Goal: Task Accomplishment & Management: Complete application form

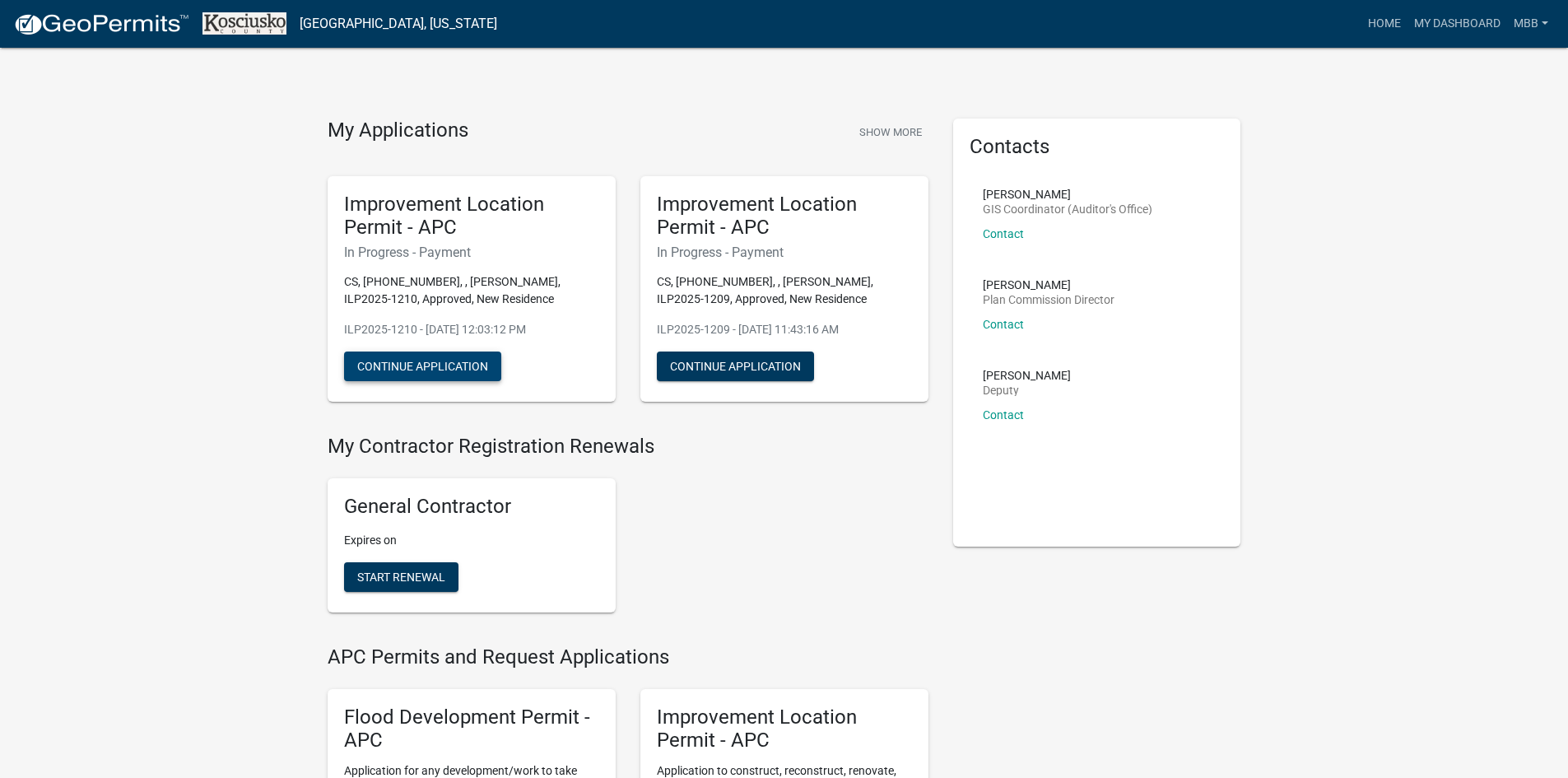
click at [417, 361] on button "Continue Application" at bounding box center [422, 366] width 157 height 30
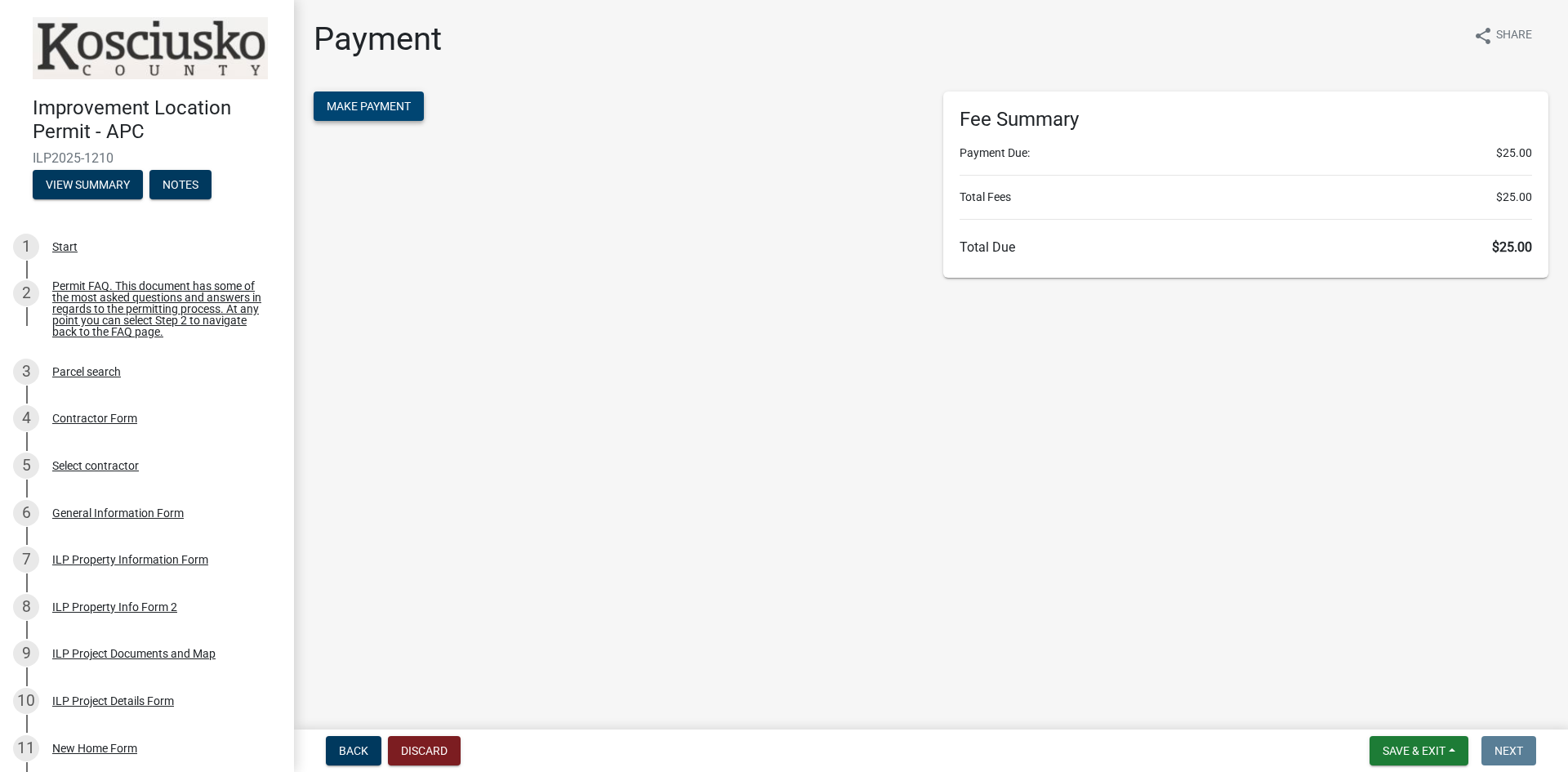
click at [353, 98] on button "Make Payment" at bounding box center [368, 106] width 110 height 30
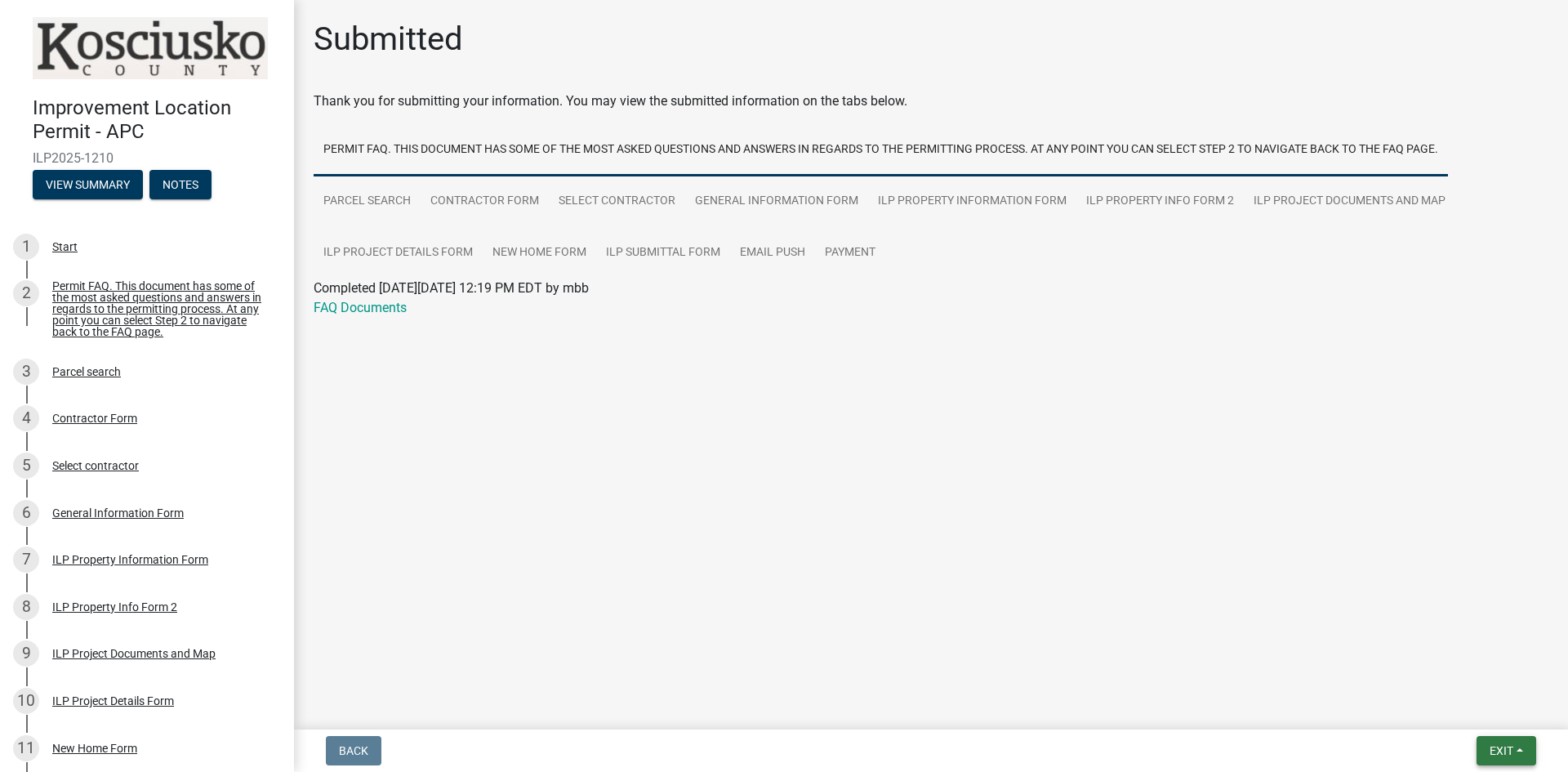
click at [1505, 752] on span "Exit" at bounding box center [1501, 751] width 24 height 13
click at [1454, 706] on button "Save & Exit" at bounding box center [1471, 708] width 131 height 39
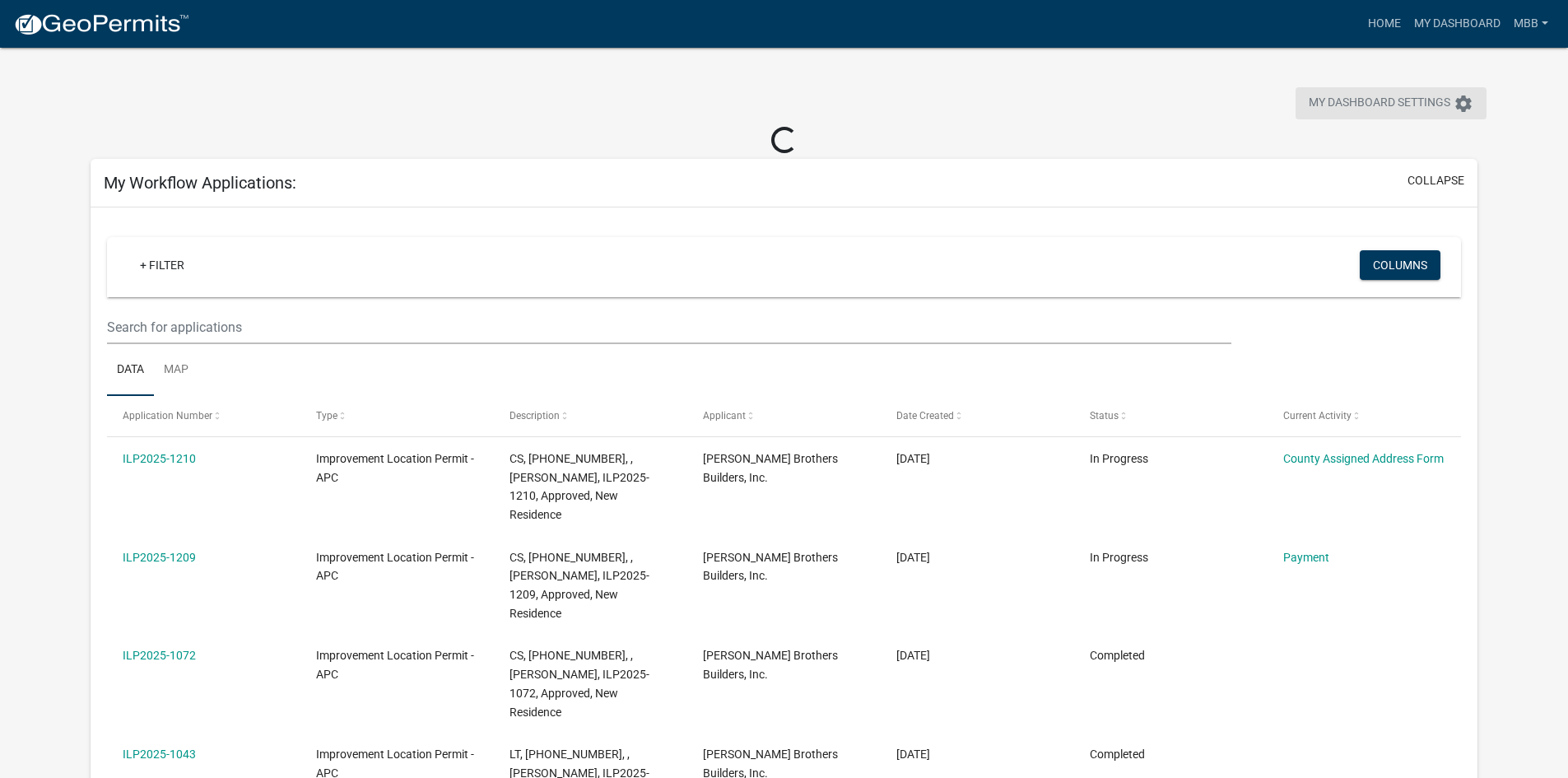
click at [1428, 96] on span "My Dashboard Settings" at bounding box center [1379, 103] width 141 height 20
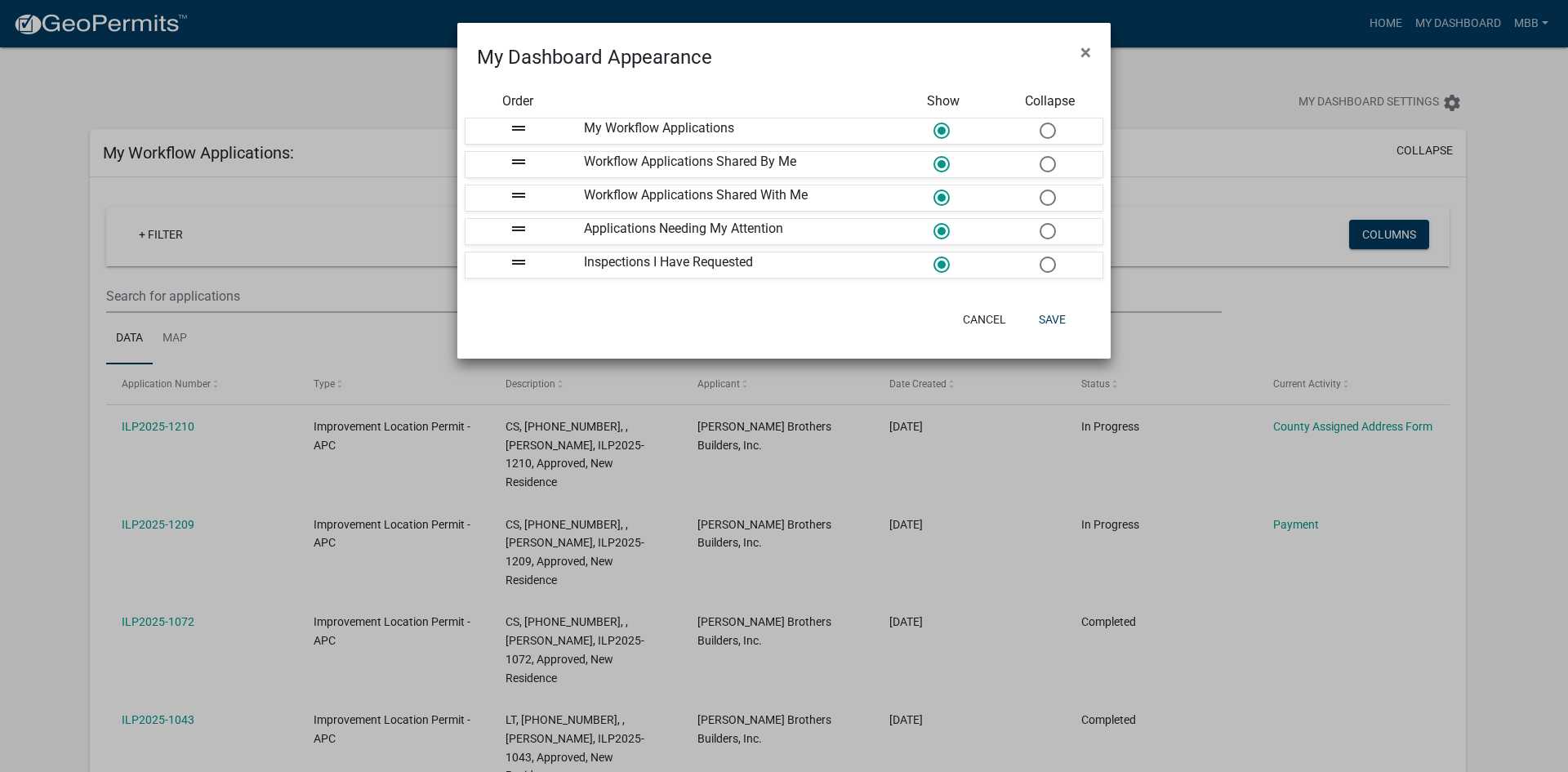
click at [1451, 22] on ngb-modal-window "My Dashboard Appearance × Order Show Collapse drag_handle My Workflow Applicati…" at bounding box center [784, 386] width 1568 height 772
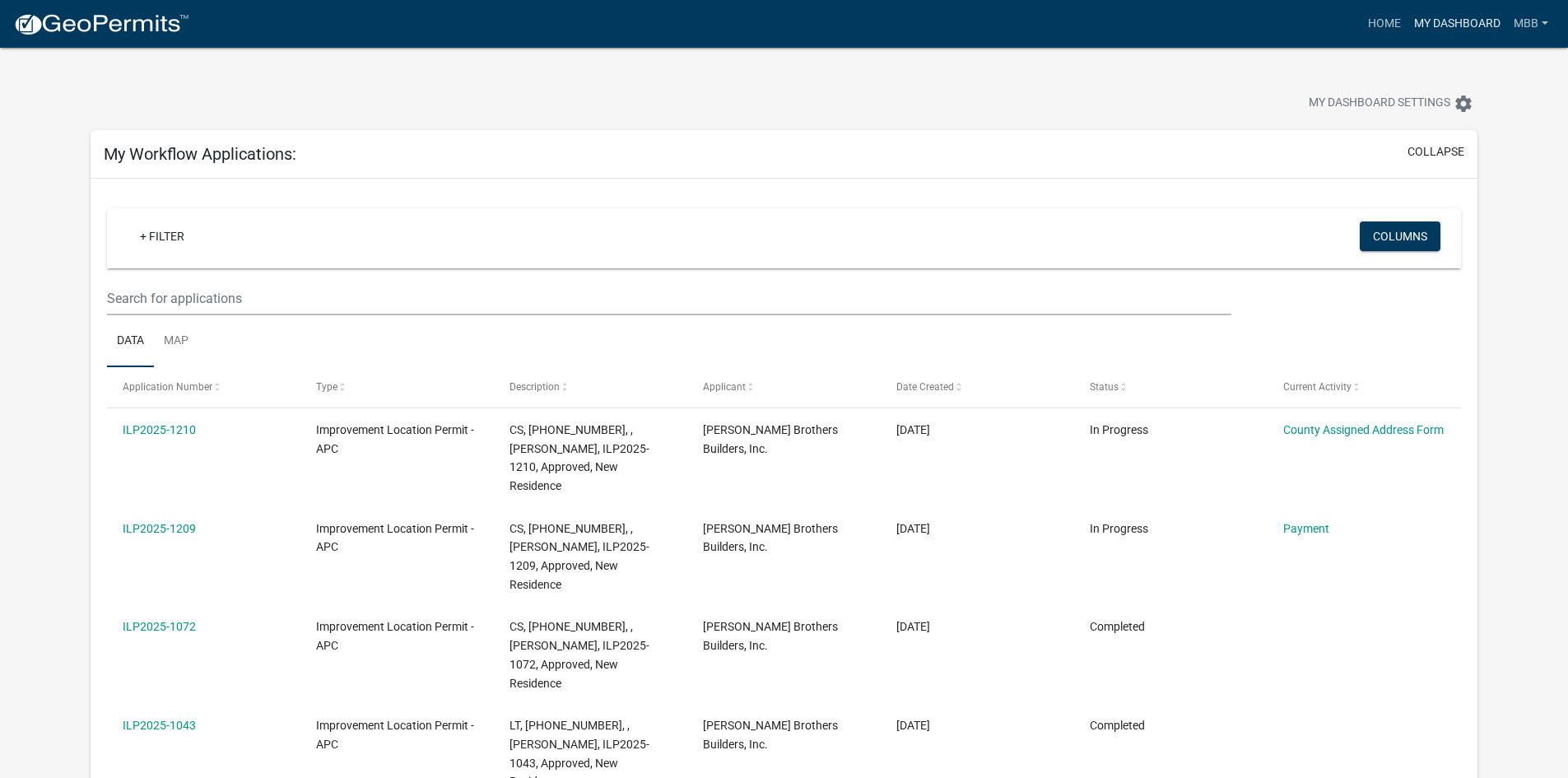
click at [1463, 22] on link "My Dashboard" at bounding box center [1456, 24] width 99 height 31
click at [1450, 23] on link "My Dashboard" at bounding box center [1456, 24] width 99 height 31
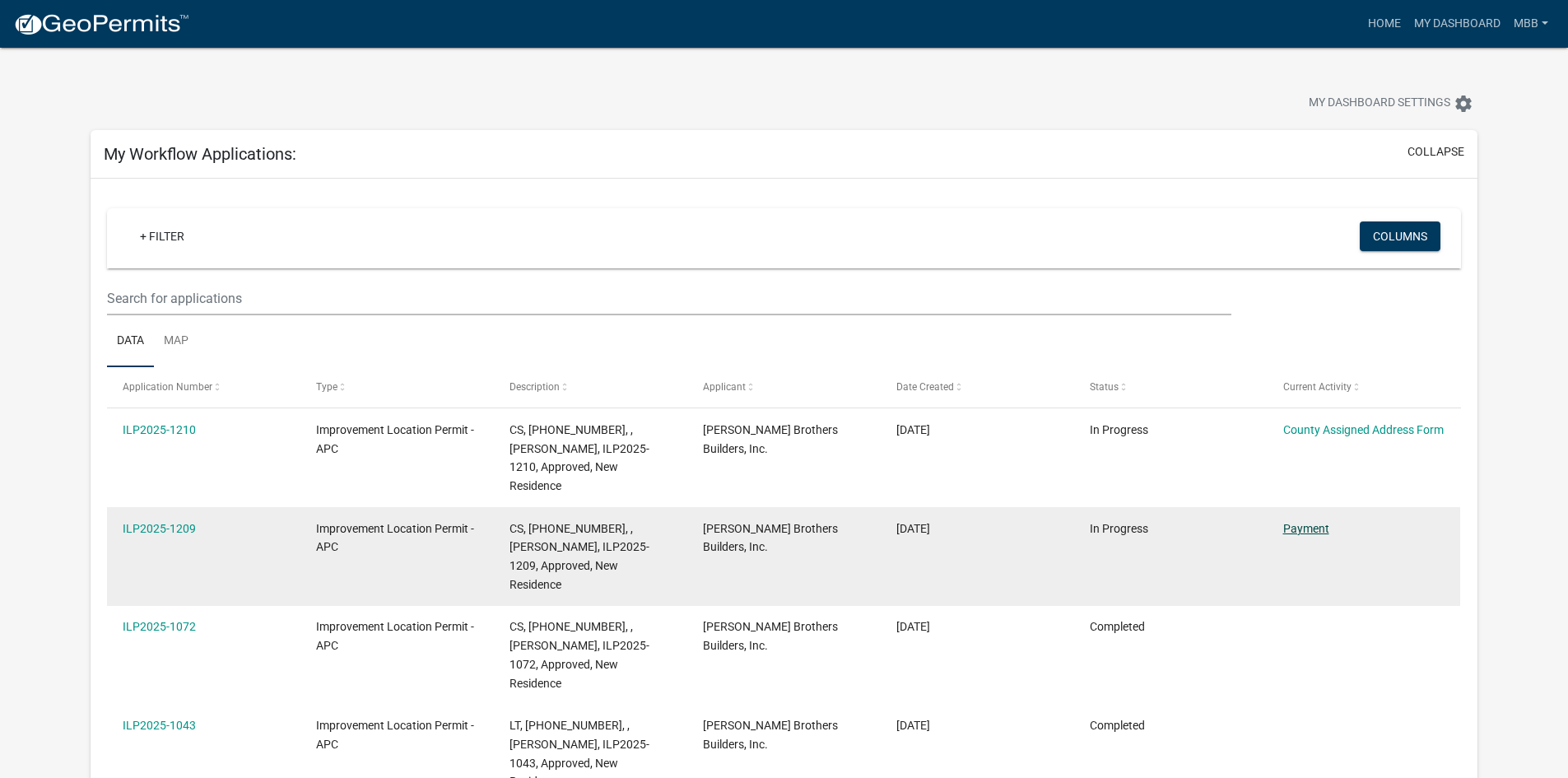
click at [1309, 522] on link "Payment" at bounding box center [1306, 529] width 46 height 13
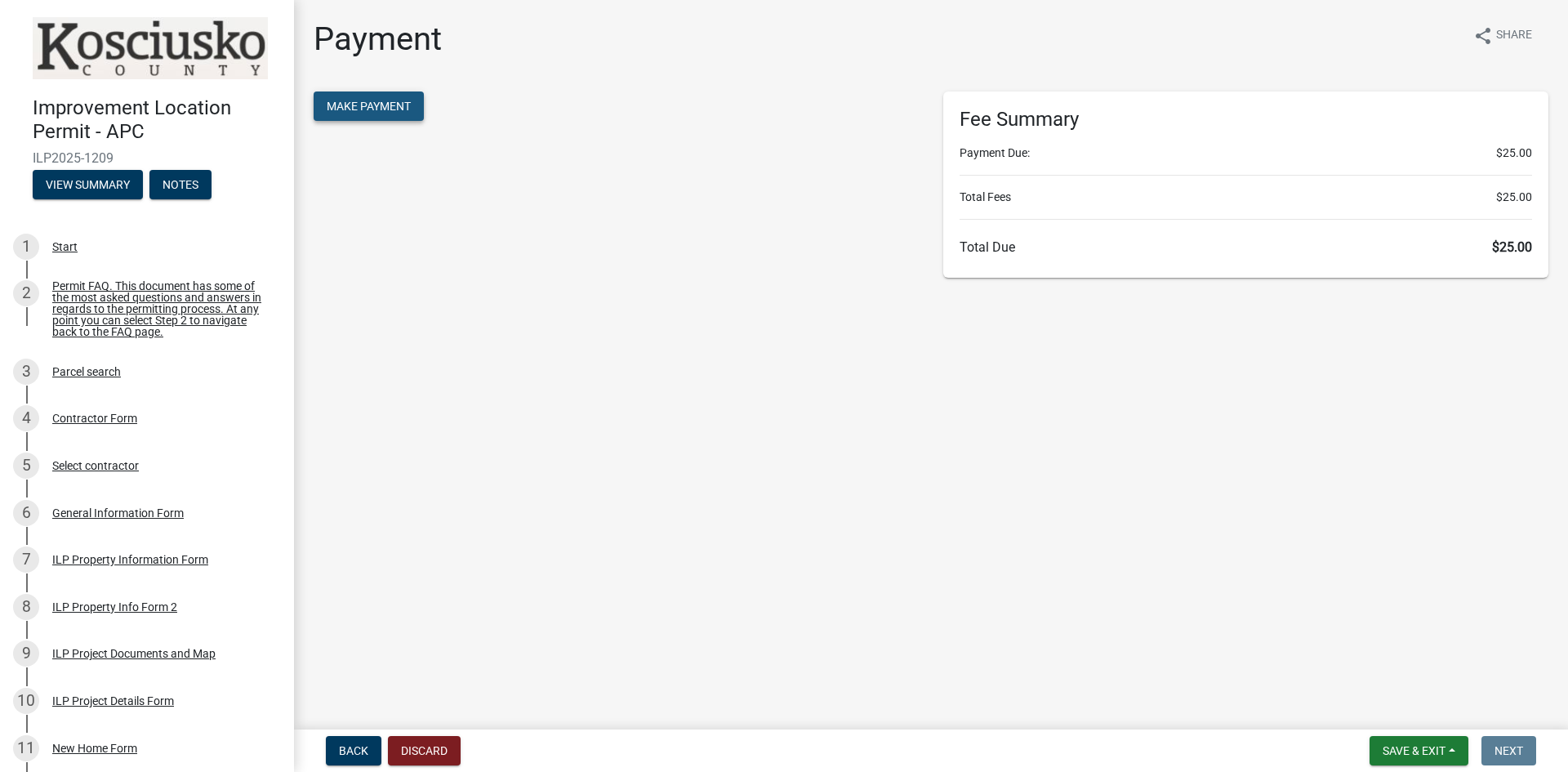
click at [380, 110] on span "Make Payment" at bounding box center [369, 106] width 84 height 13
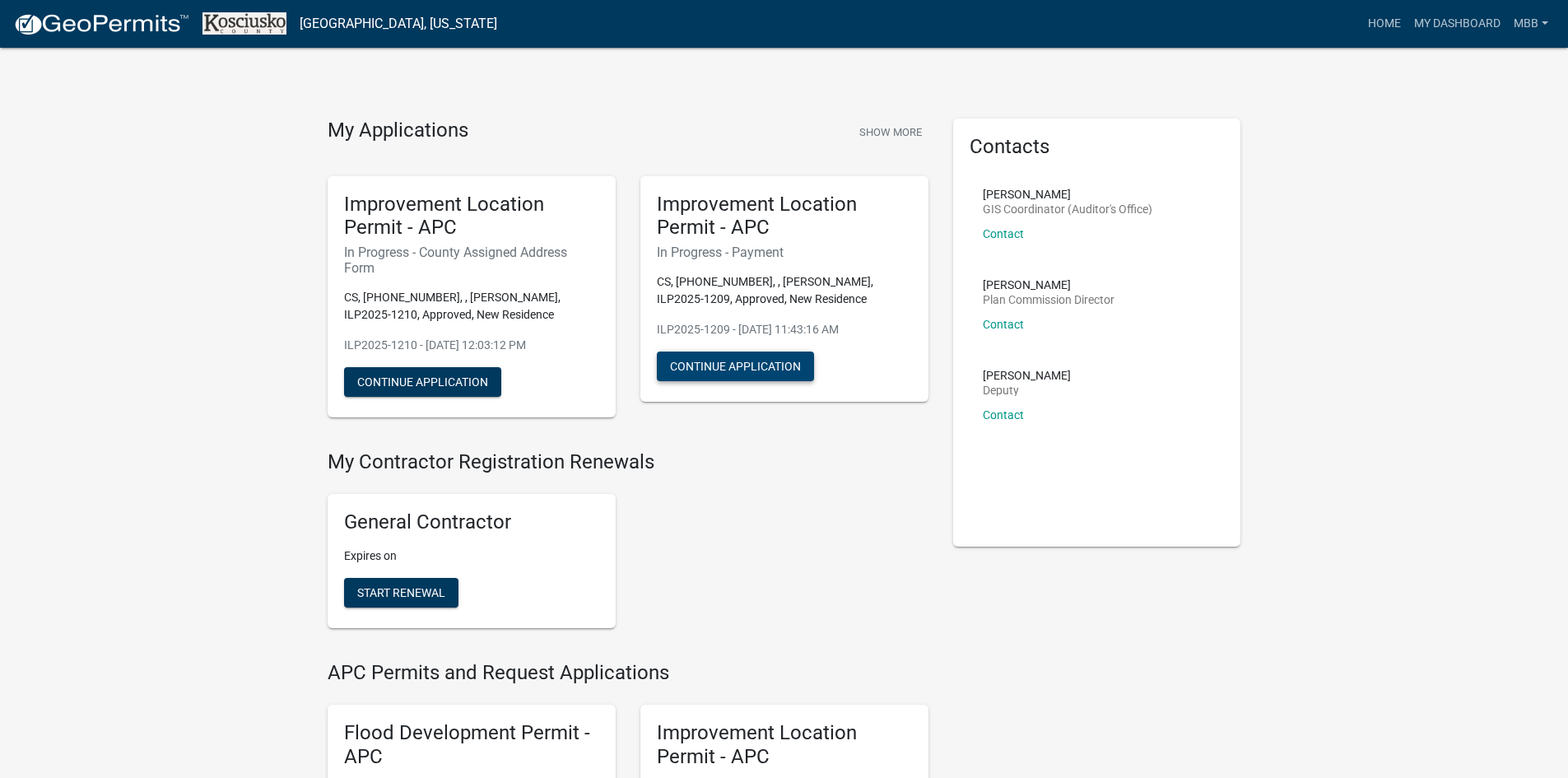
click at [741, 371] on button "Continue Application" at bounding box center [734, 366] width 157 height 30
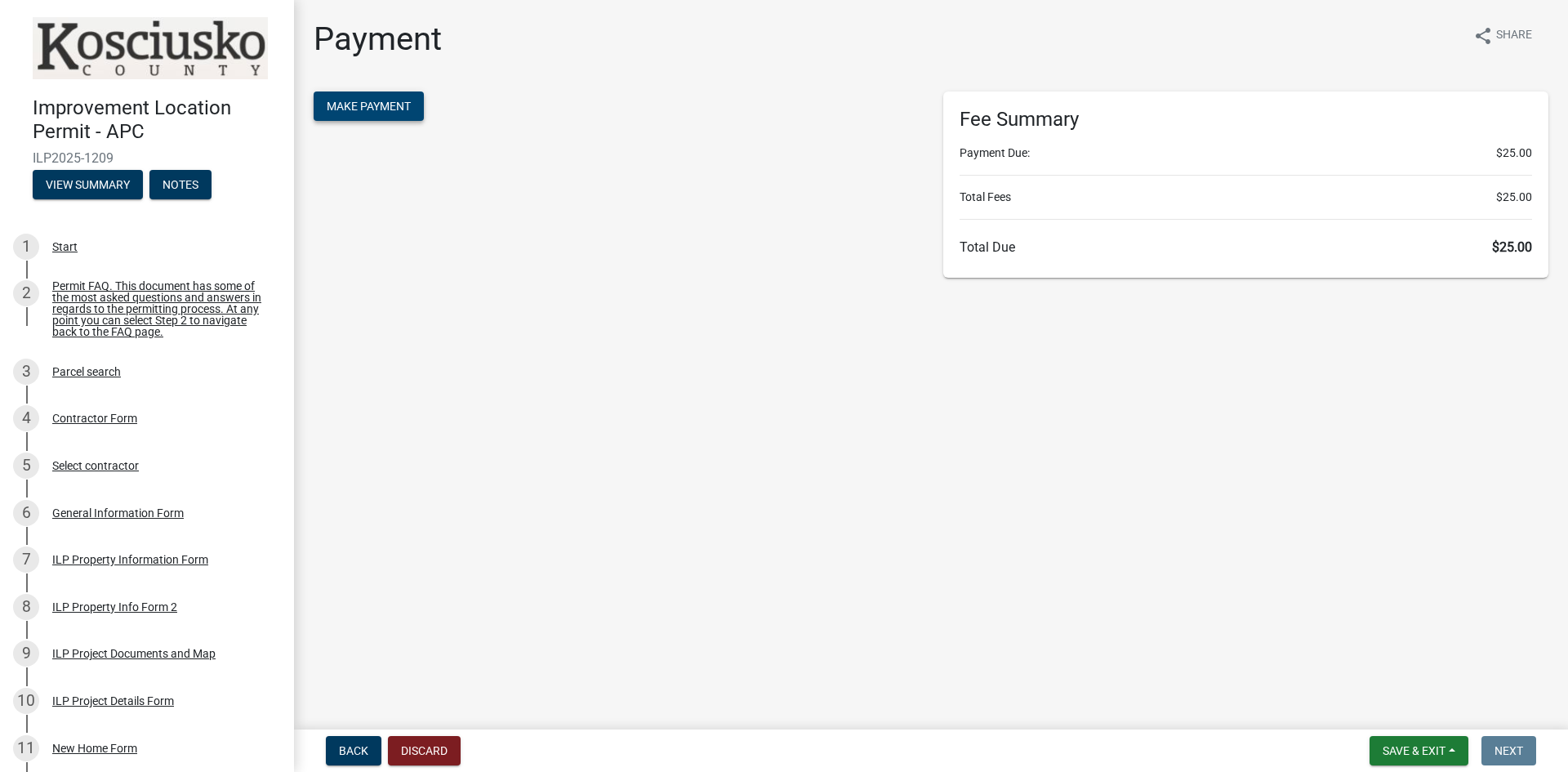
click at [367, 101] on span "Make Payment" at bounding box center [369, 106] width 84 height 13
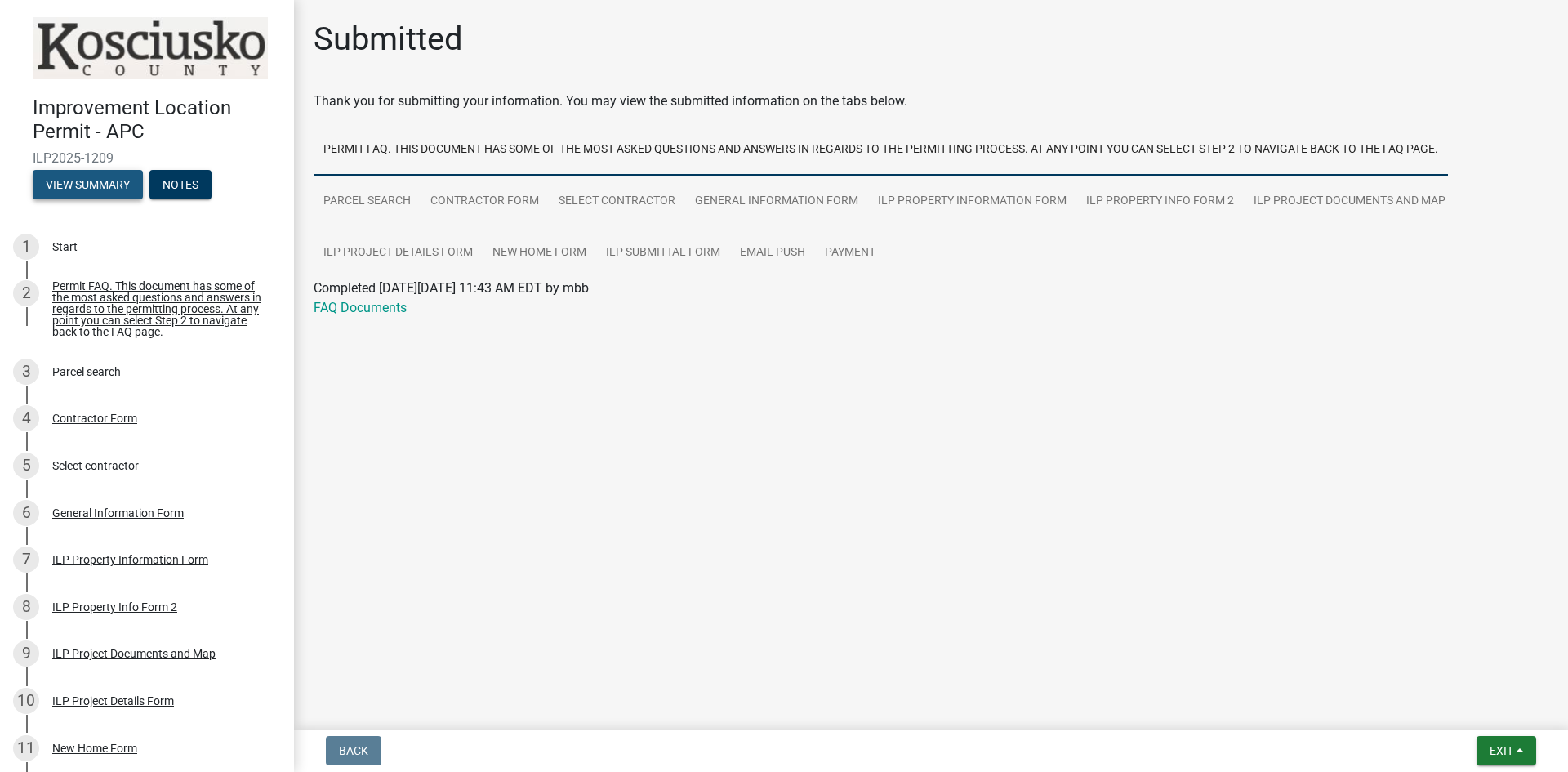
click at [77, 179] on button "View Summary" at bounding box center [87, 184] width 110 height 30
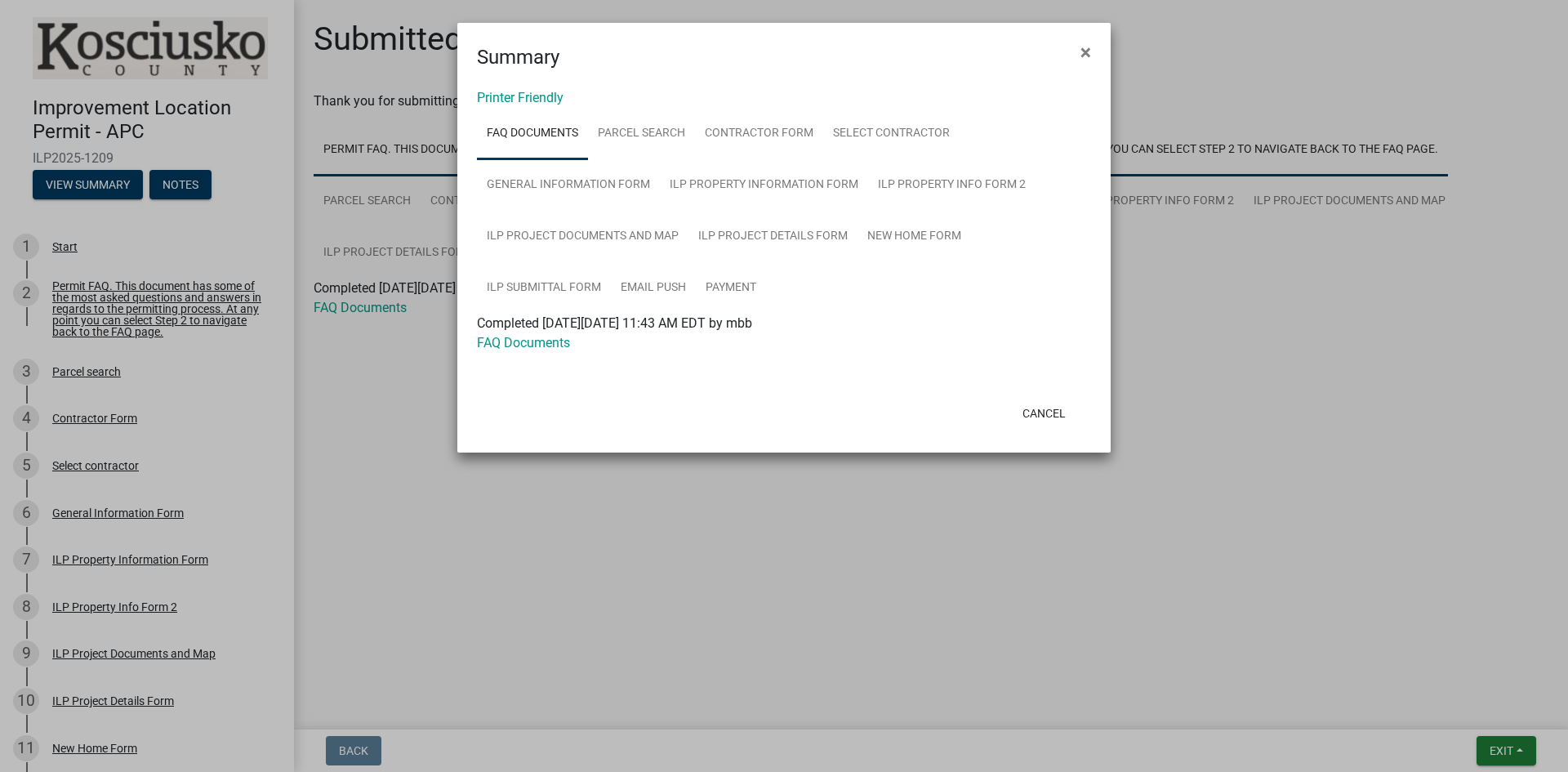
click at [1040, 161] on ul "FAQ Documents Parcel search Contractor Form Select contractor General Informati…" at bounding box center [783, 210] width 614 height 205
click at [1041, 407] on button "Cancel" at bounding box center [1044, 413] width 70 height 30
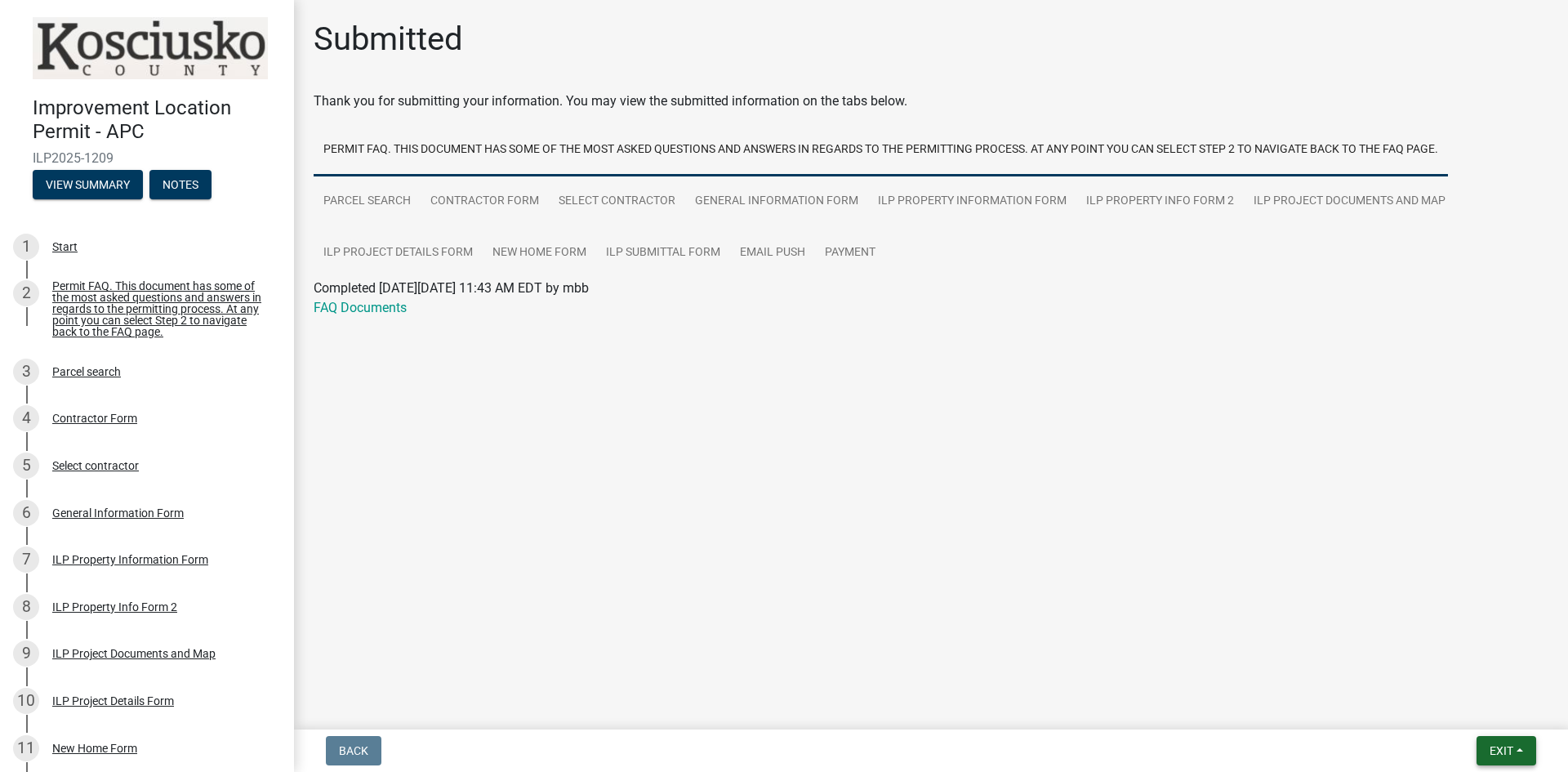
click at [1502, 748] on span "Exit" at bounding box center [1501, 751] width 24 height 13
click at [1464, 710] on button "Save & Exit" at bounding box center [1471, 708] width 131 height 39
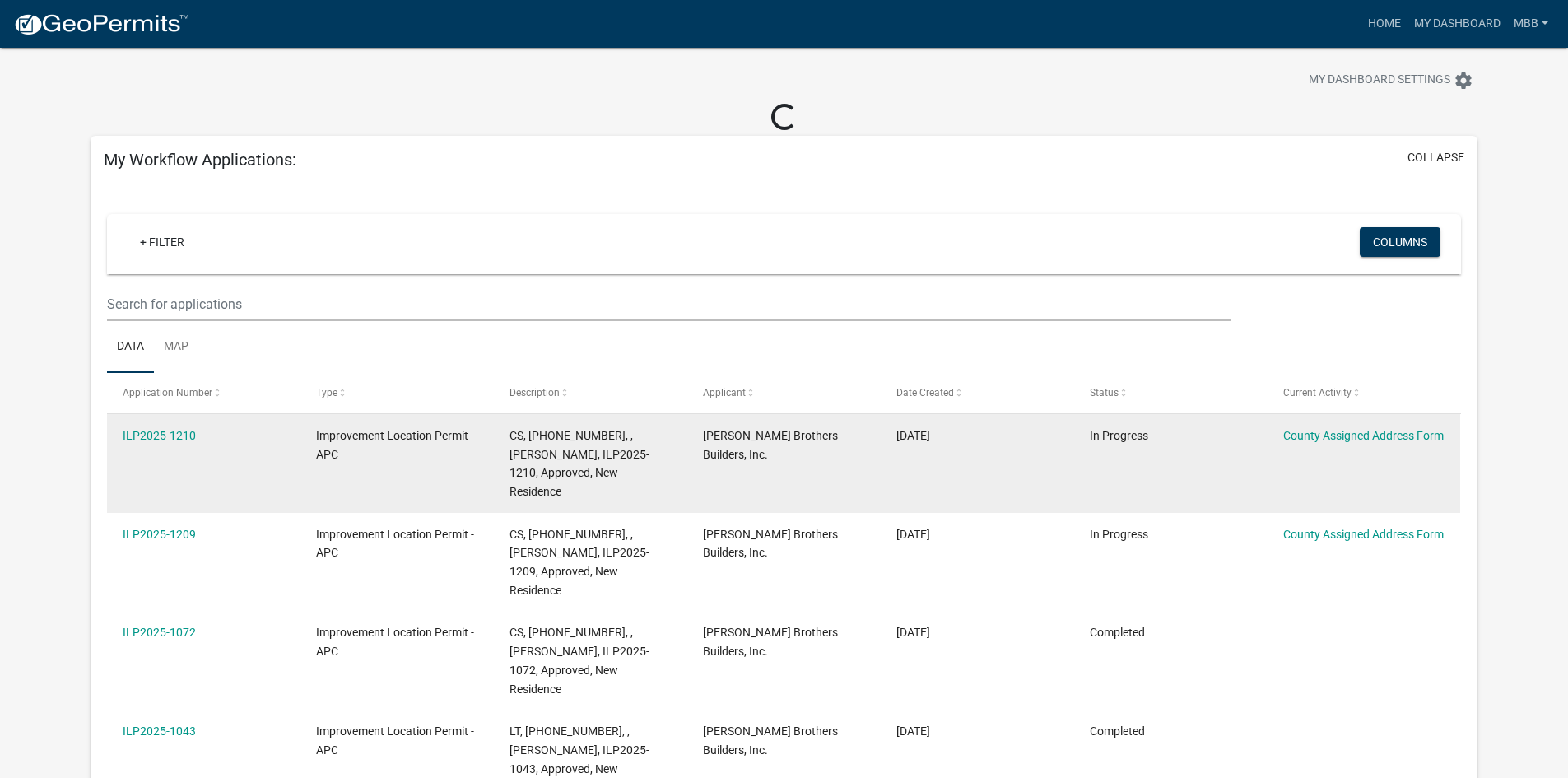
scroll to position [165, 0]
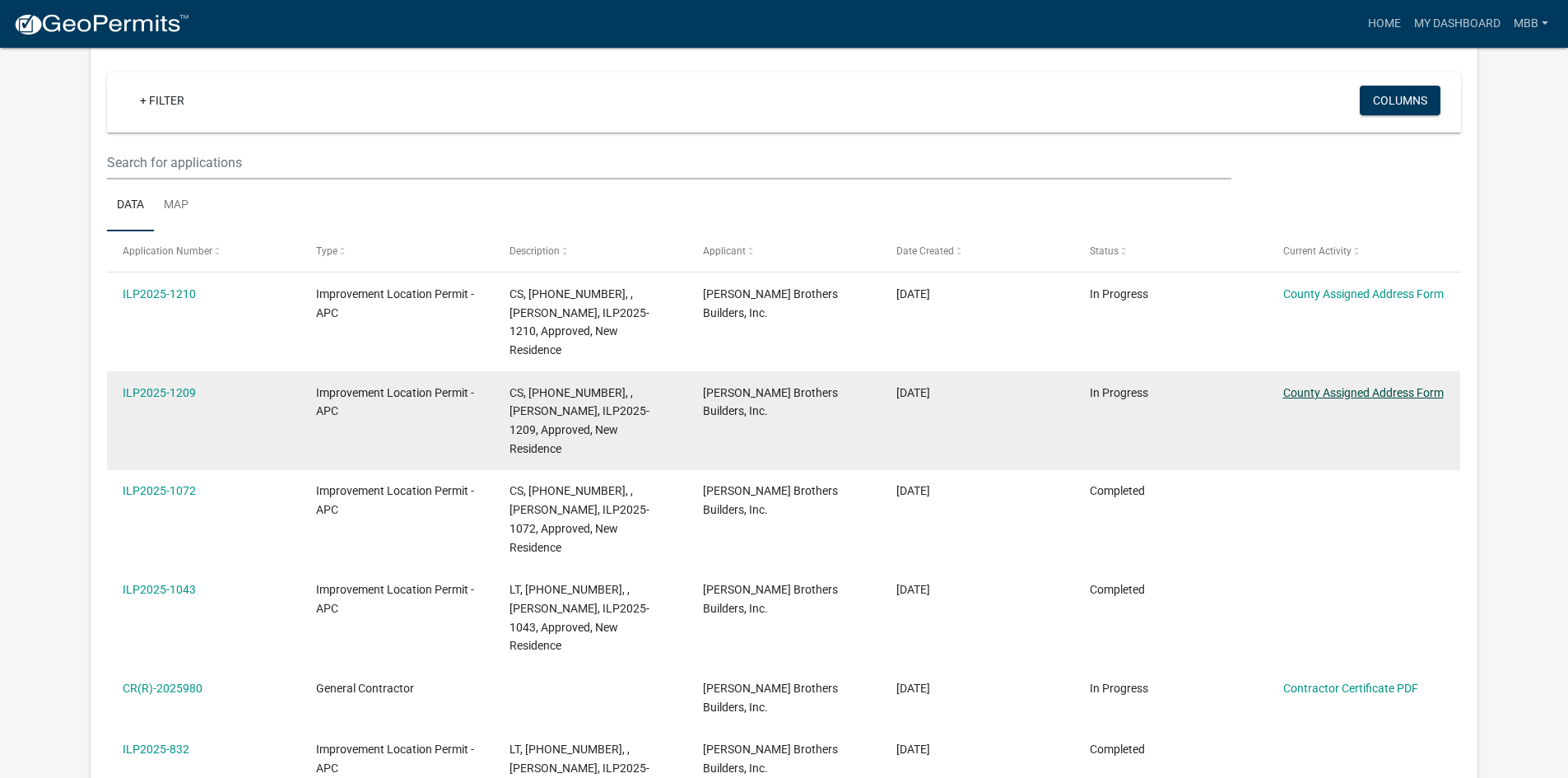
click at [1346, 386] on link "County Assigned Address Form" at bounding box center [1363, 393] width 161 height 13
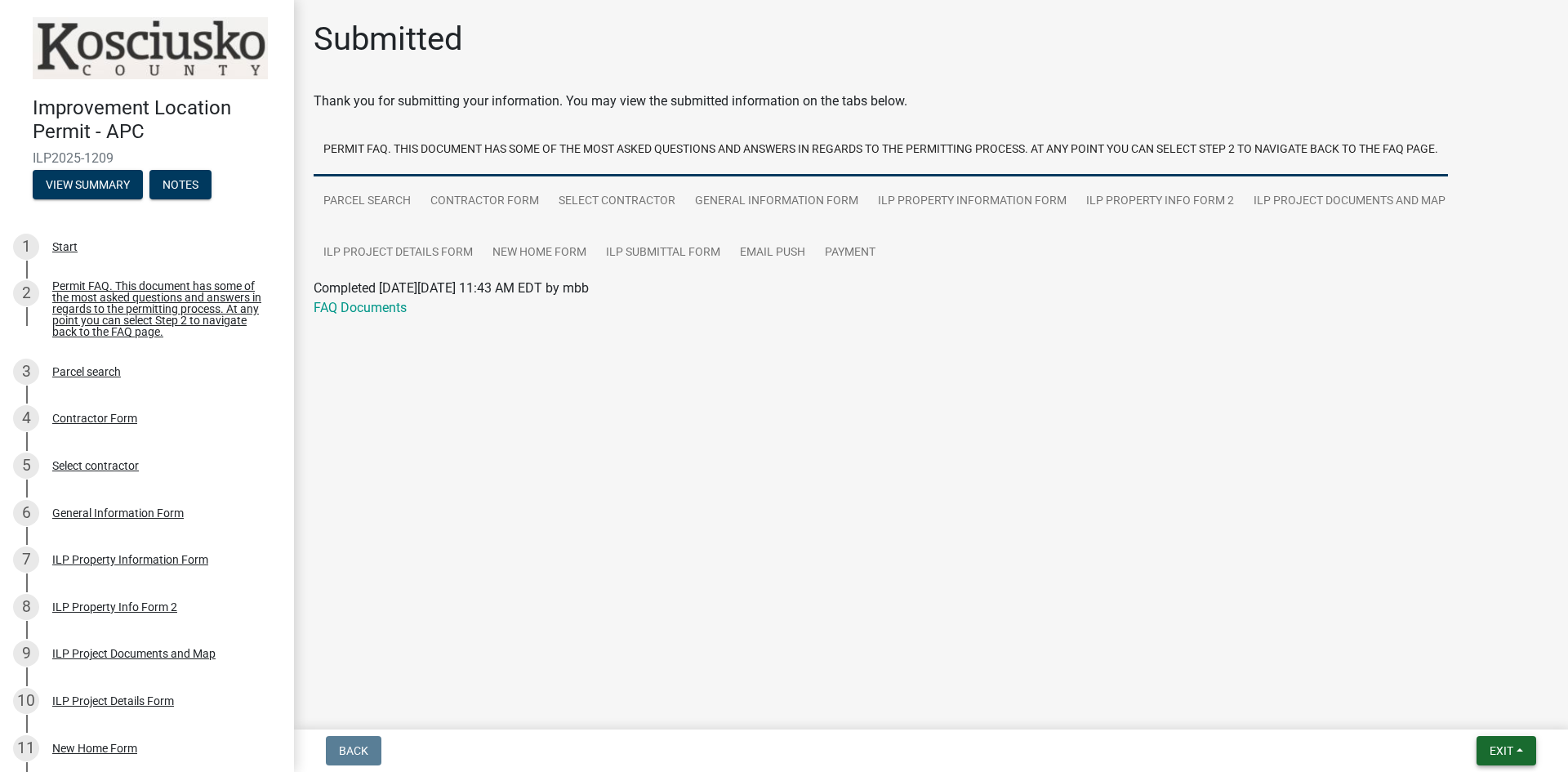
drag, startPoint x: 1503, startPoint y: 759, endPoint x: 1502, endPoint y: 746, distance: 13.0
click at [1503, 759] on button "Exit" at bounding box center [1506, 750] width 59 height 30
drag, startPoint x: 1458, startPoint y: 713, endPoint x: 1450, endPoint y: 705, distance: 11.3
click at [1457, 712] on button "Save & Exit" at bounding box center [1471, 708] width 131 height 39
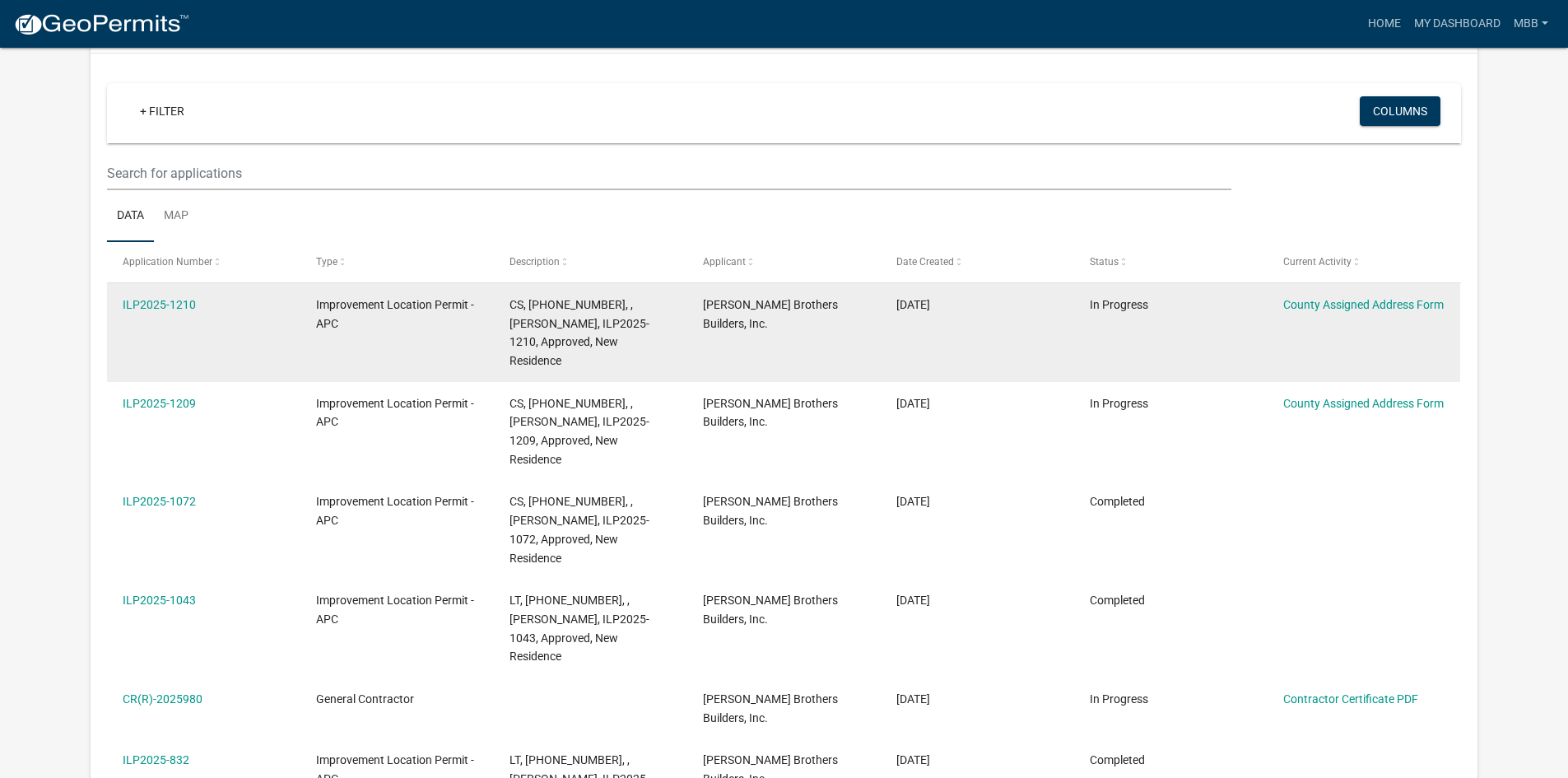
scroll to position [165, 0]
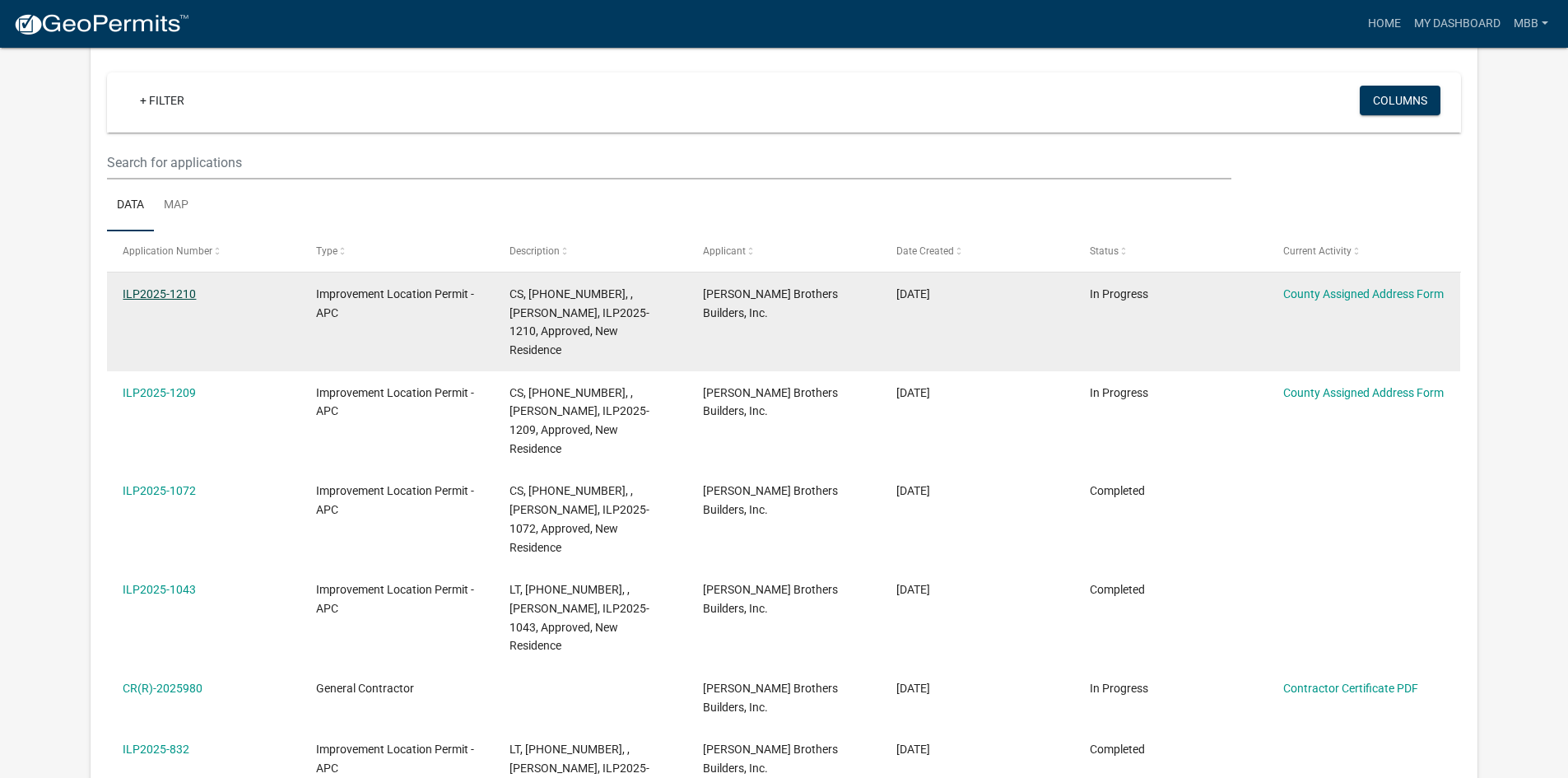
click at [137, 293] on link "ILP2025-1210" at bounding box center [159, 294] width 73 height 13
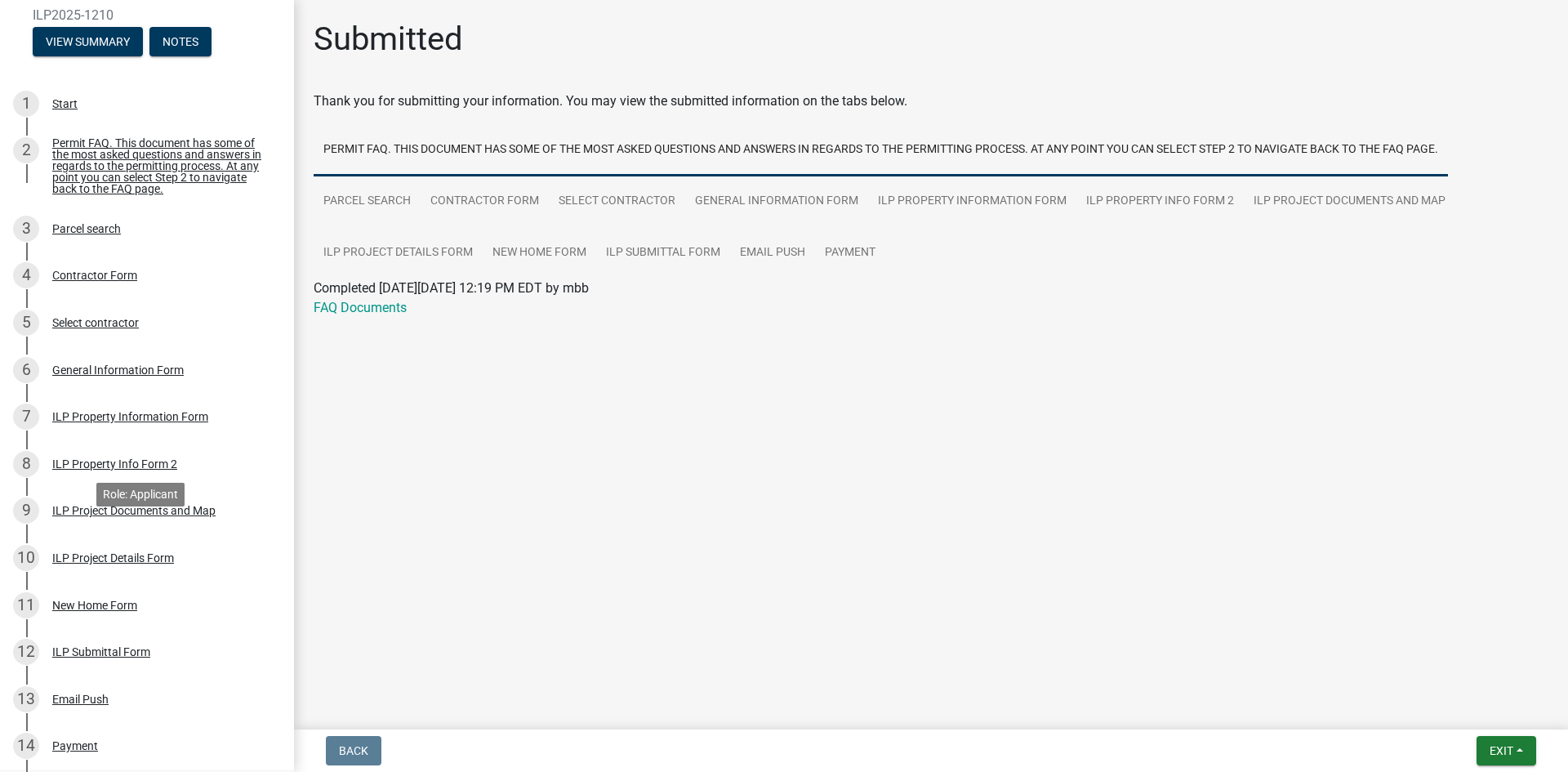
scroll to position [348, 0]
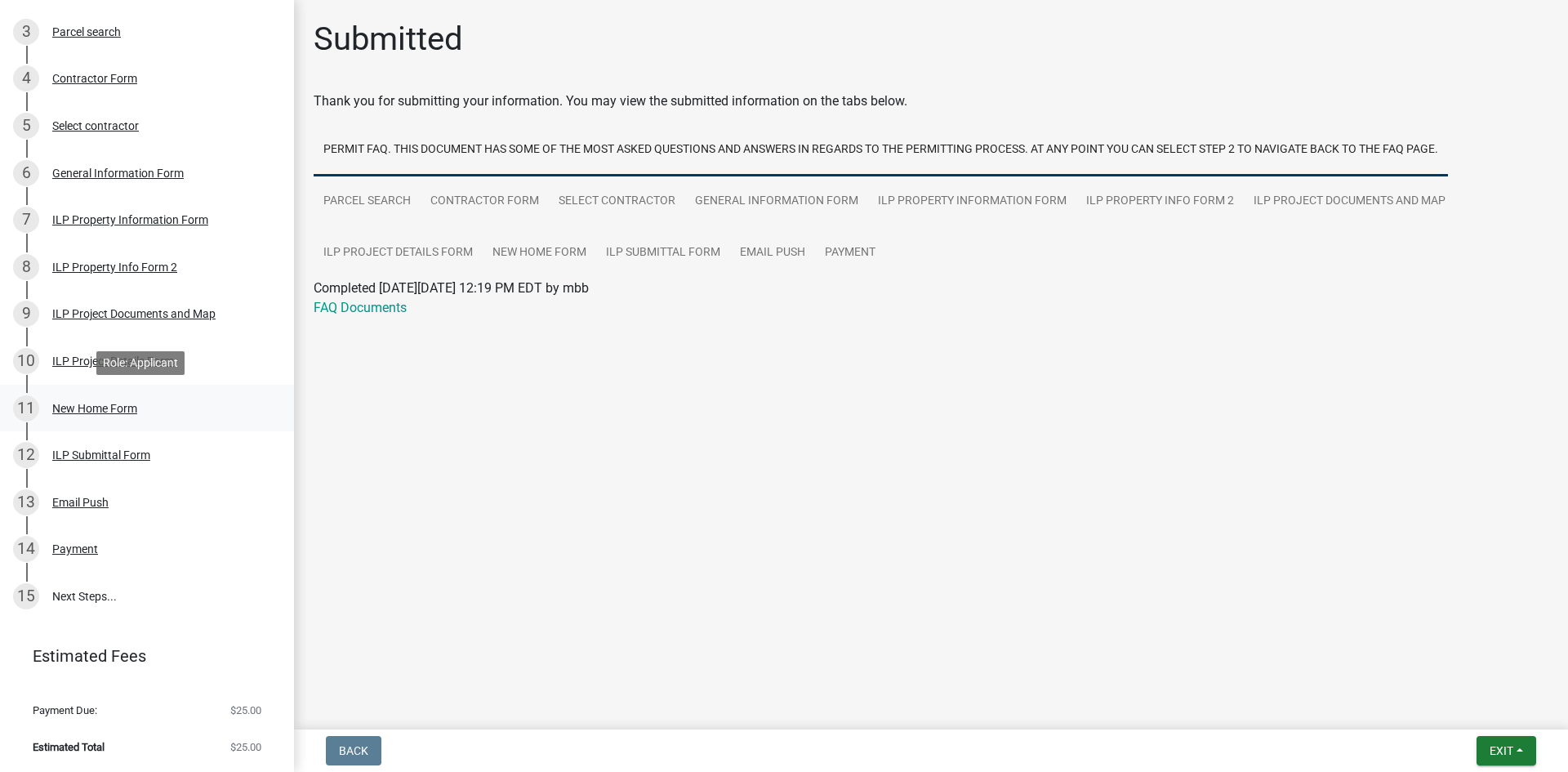
click at [90, 408] on div "New Home Form" at bounding box center [95, 409] width 85 height 11
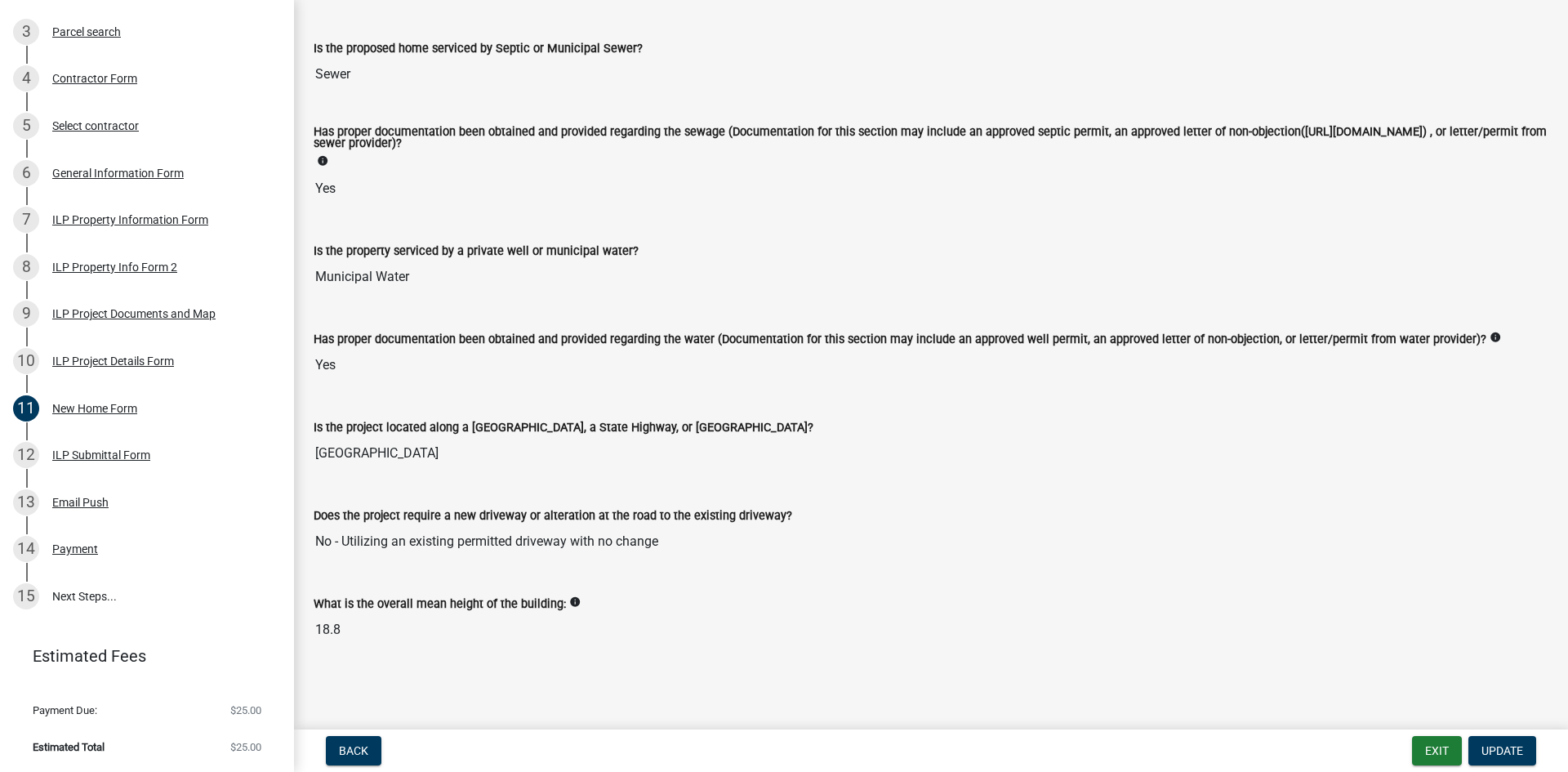
scroll to position [0, 0]
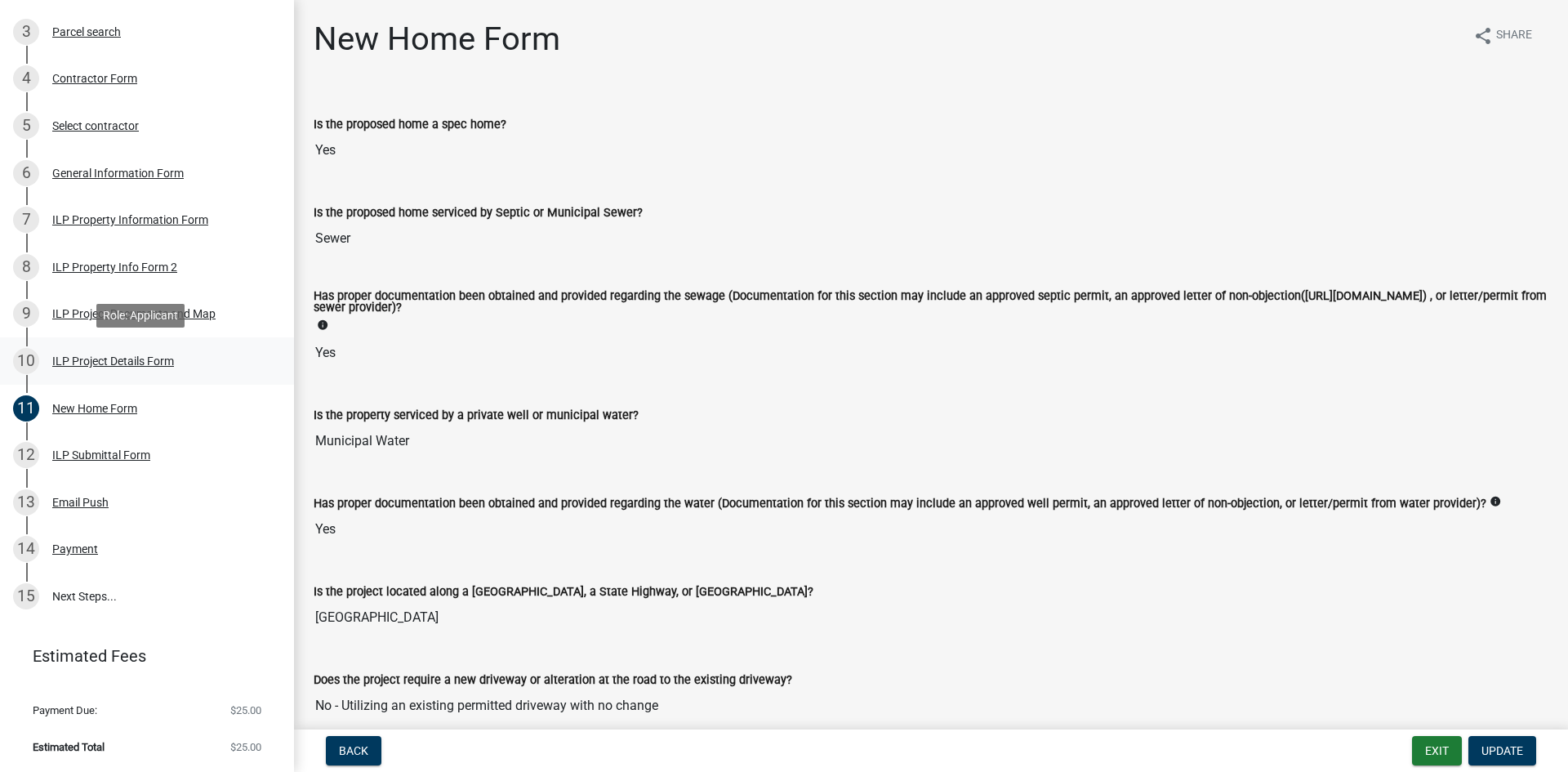
click at [74, 357] on div "ILP Project Details Form" at bounding box center [113, 361] width 121 height 11
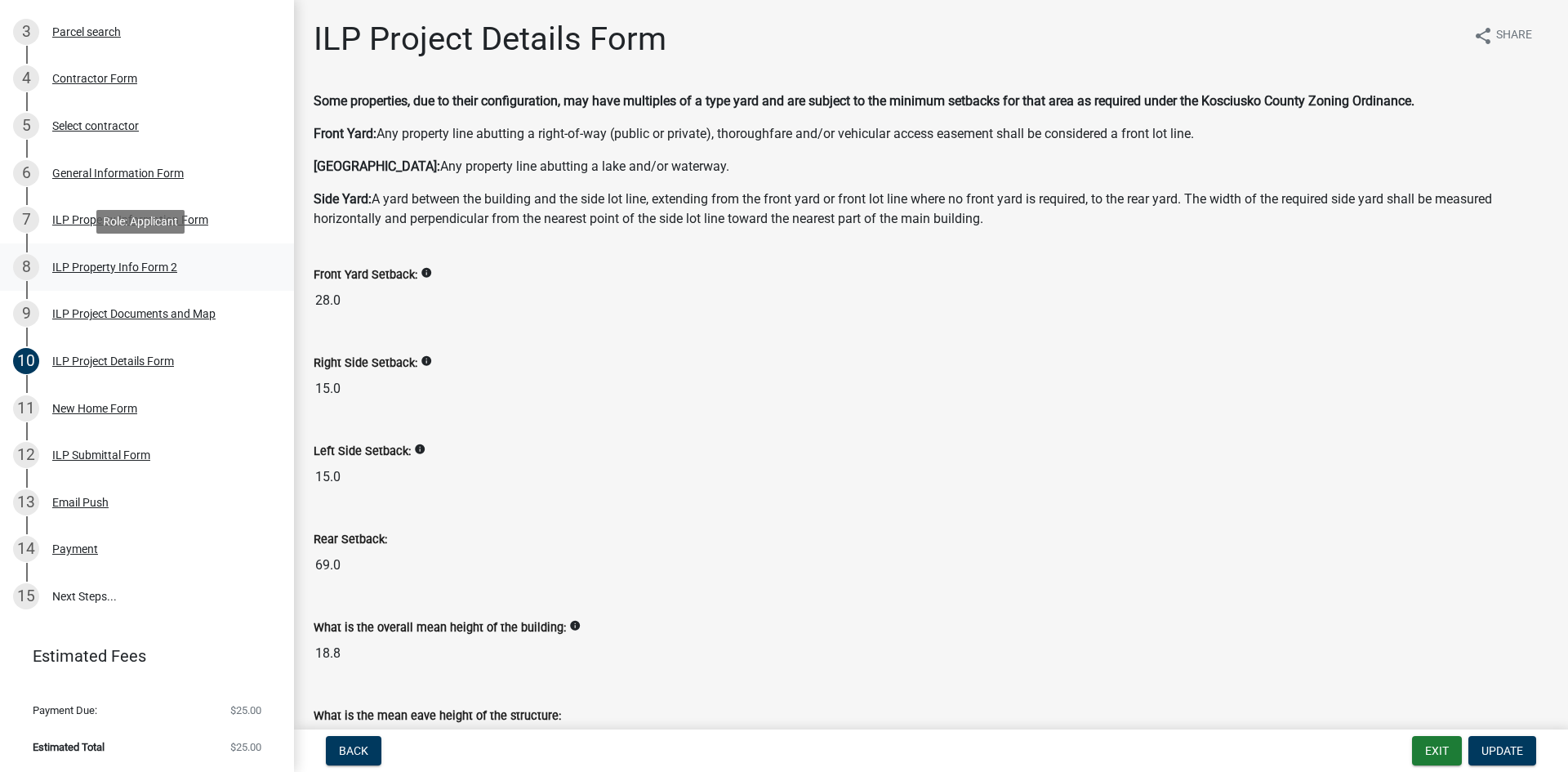
click at [93, 266] on div "ILP Property Info Form 2" at bounding box center [115, 268] width 125 height 11
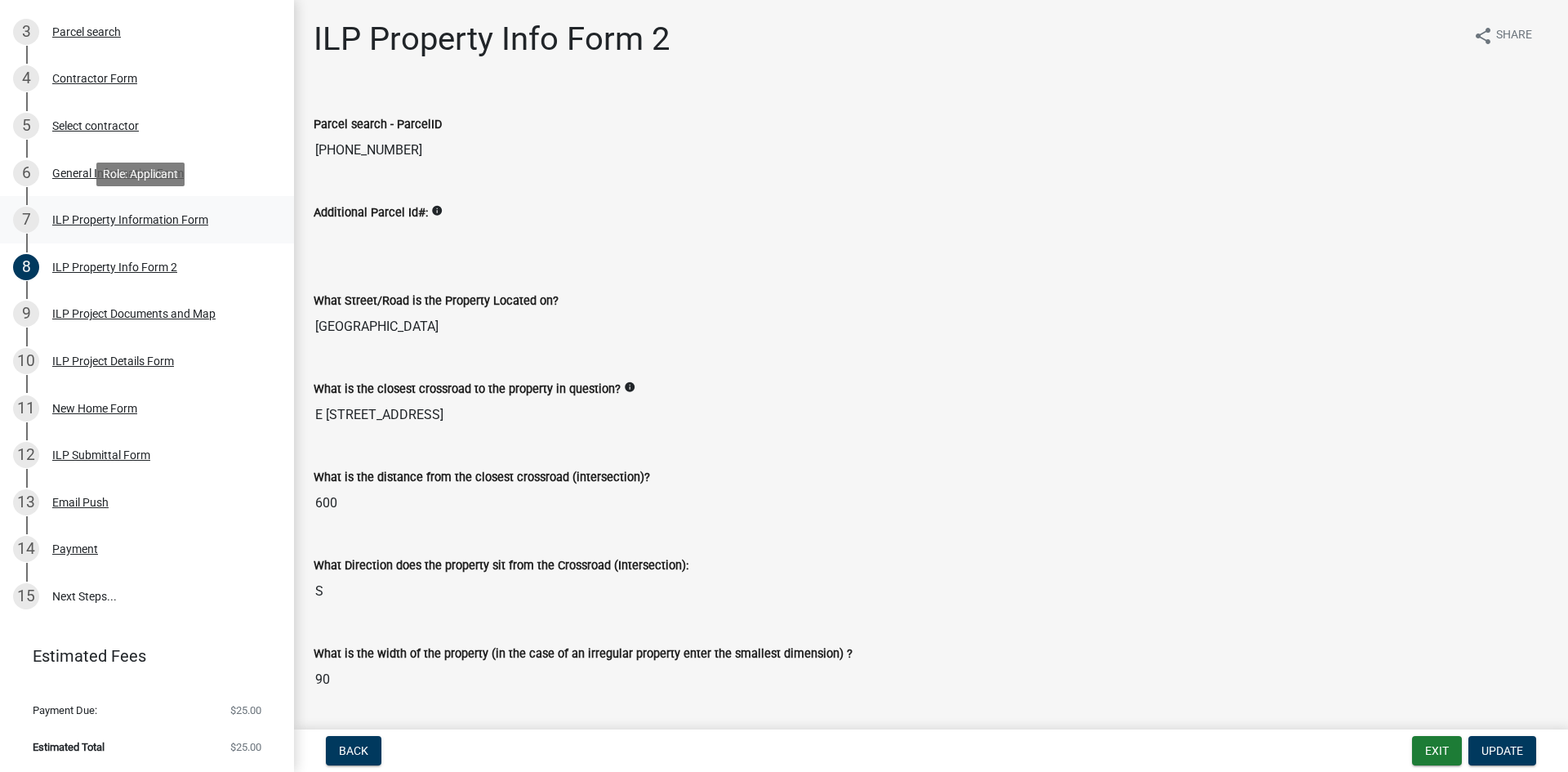
click at [104, 220] on div "ILP Property Information Form" at bounding box center [130, 220] width 156 height 11
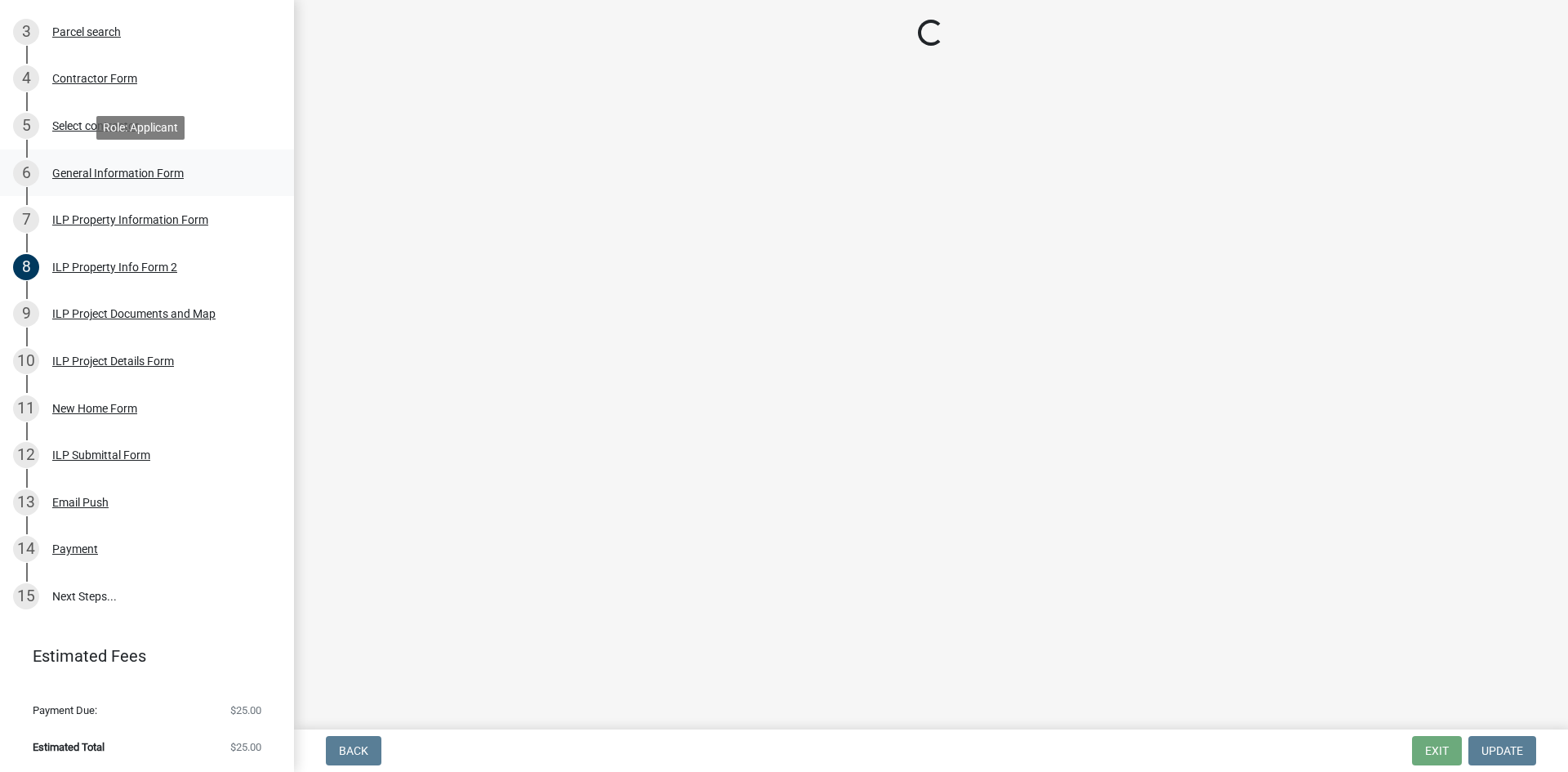
click at [87, 170] on div "General Information Form" at bounding box center [118, 173] width 132 height 11
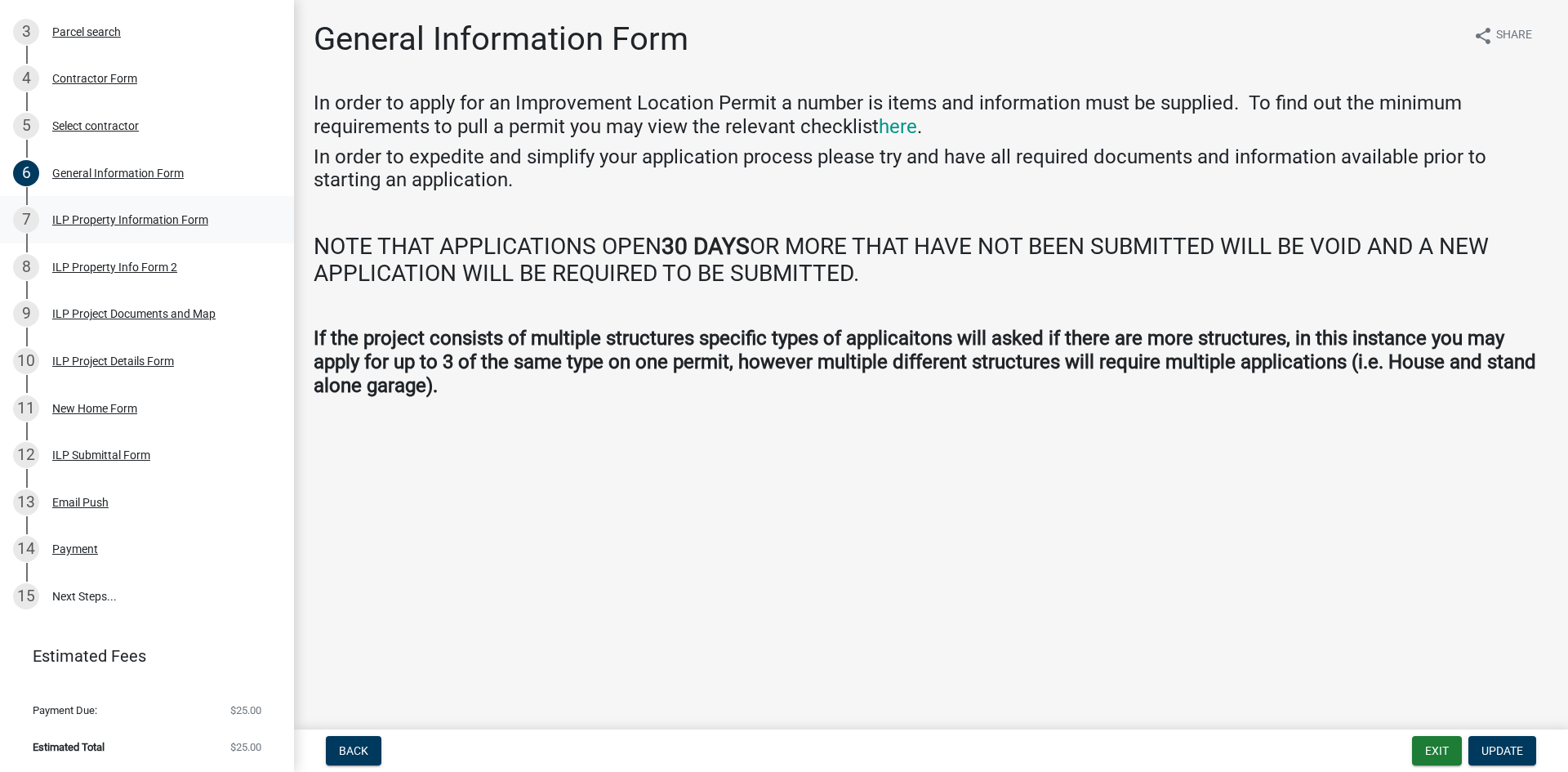
click at [105, 216] on div "ILP Property Information Form" at bounding box center [130, 220] width 156 height 11
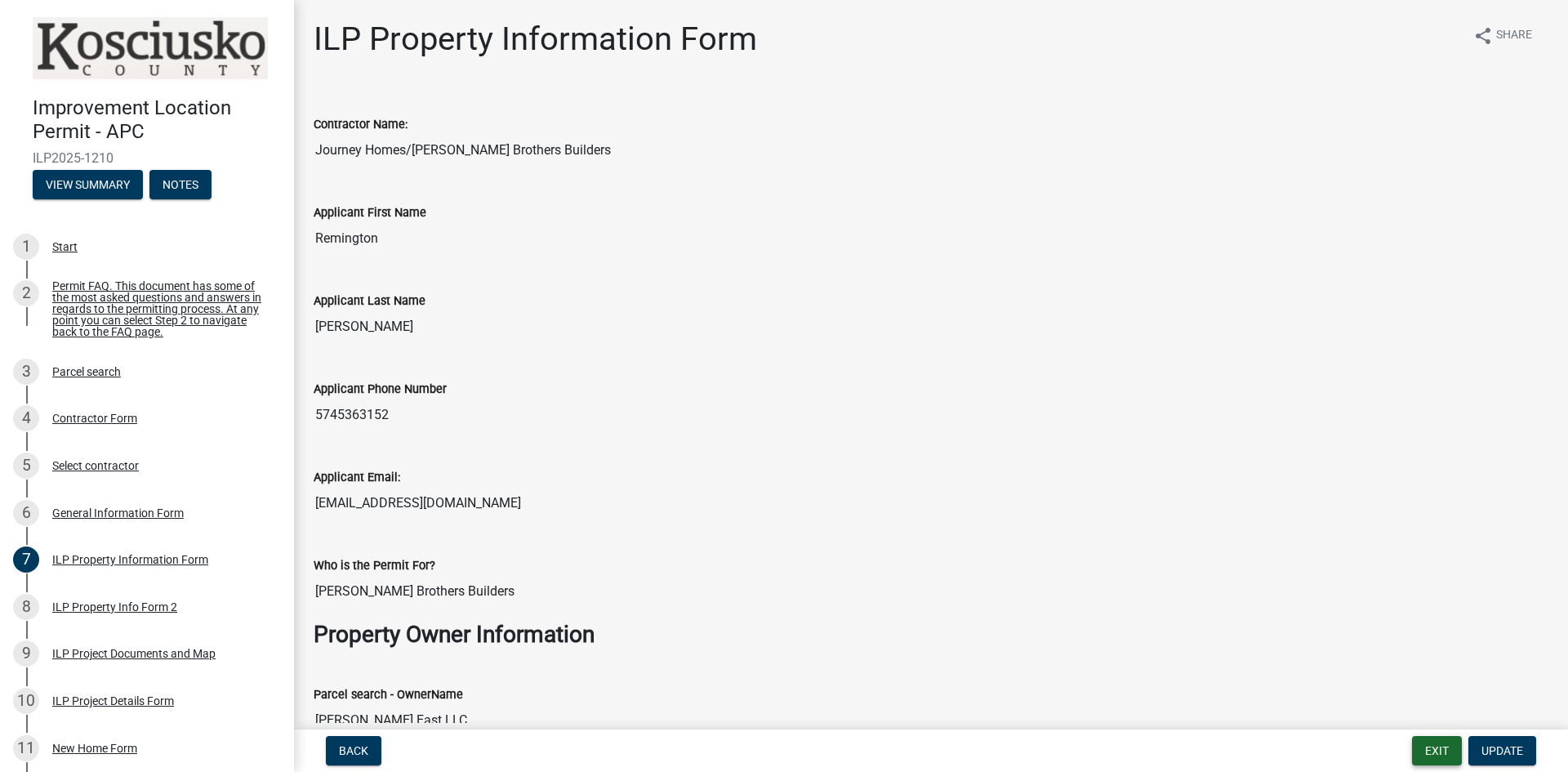
click at [1434, 756] on button "Exit" at bounding box center [1436, 750] width 50 height 30
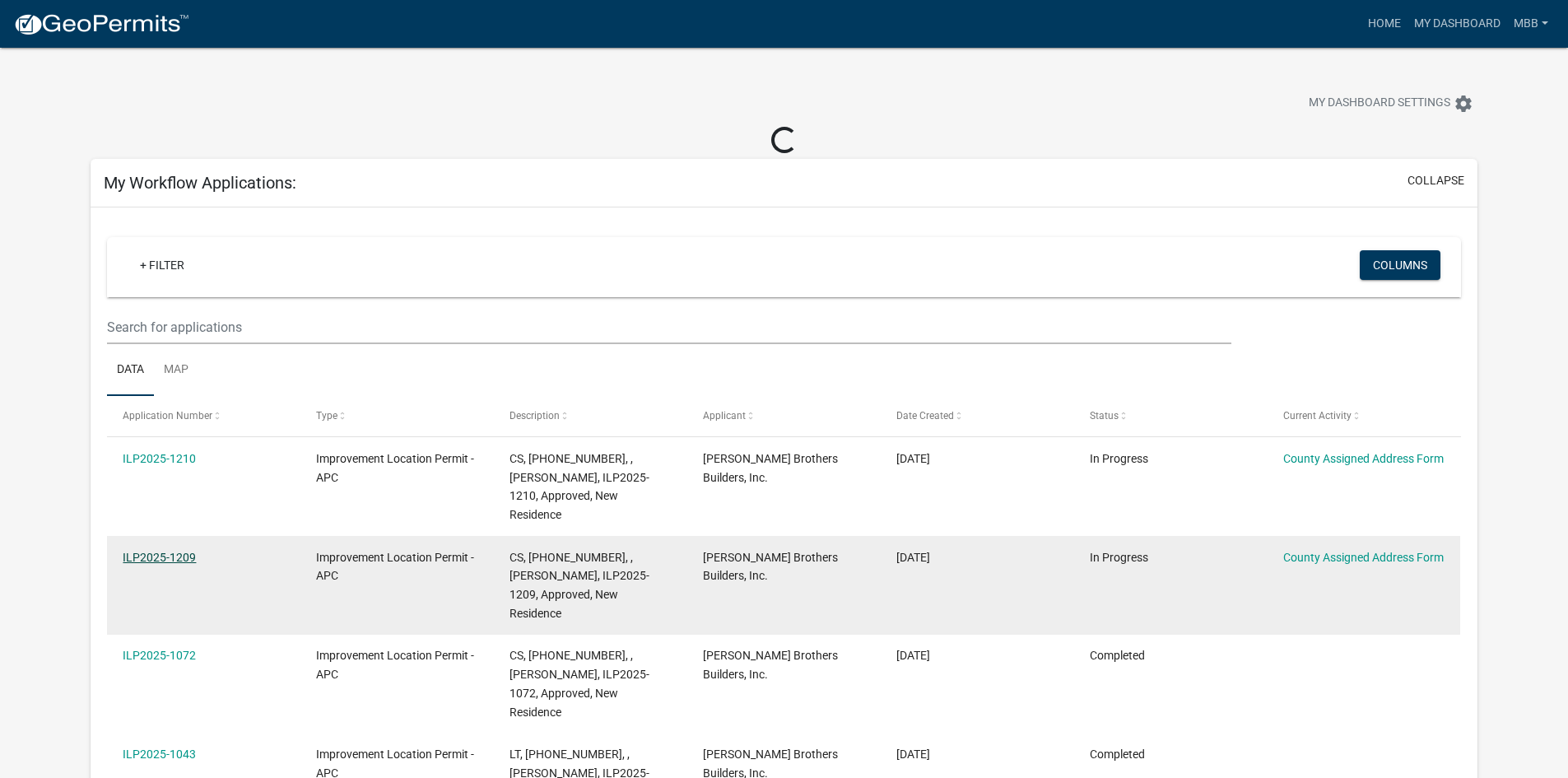
click at [152, 551] on link "ILP2025-1209" at bounding box center [159, 558] width 73 height 13
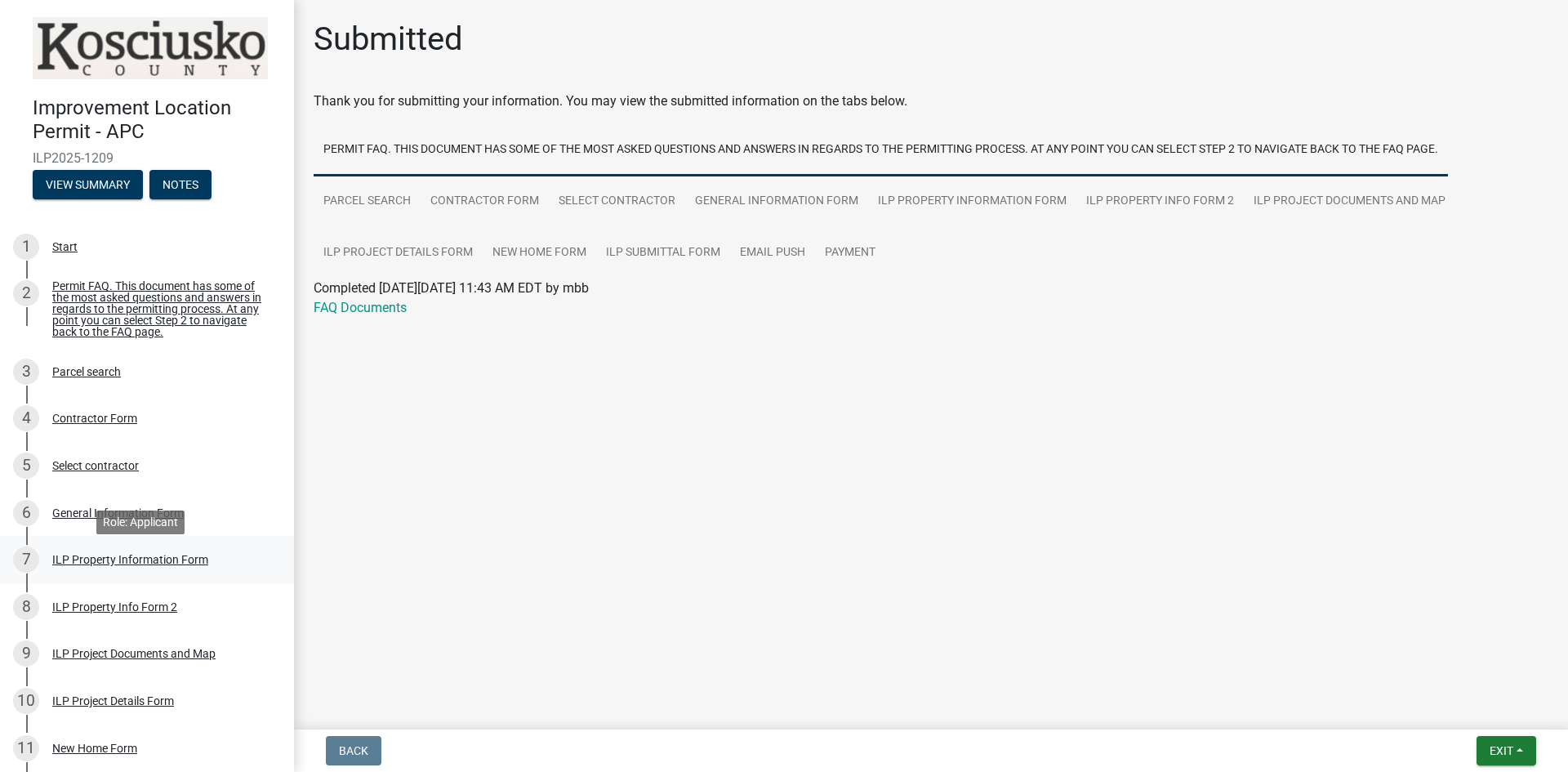
click at [114, 566] on div "ILP Property Information Form" at bounding box center [130, 560] width 156 height 11
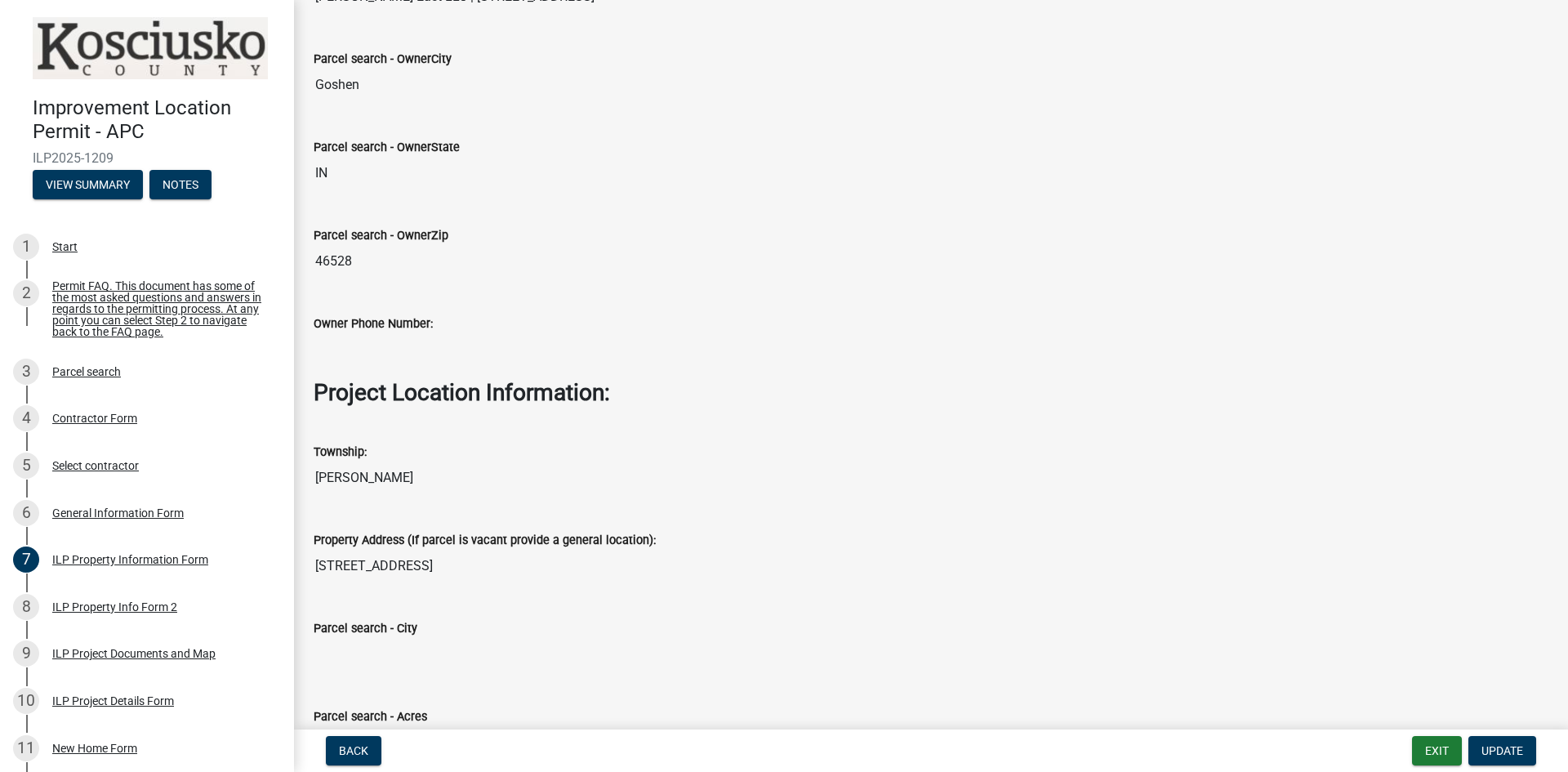
scroll to position [817, 0]
